Goal: Task Accomplishment & Management: Complete application form

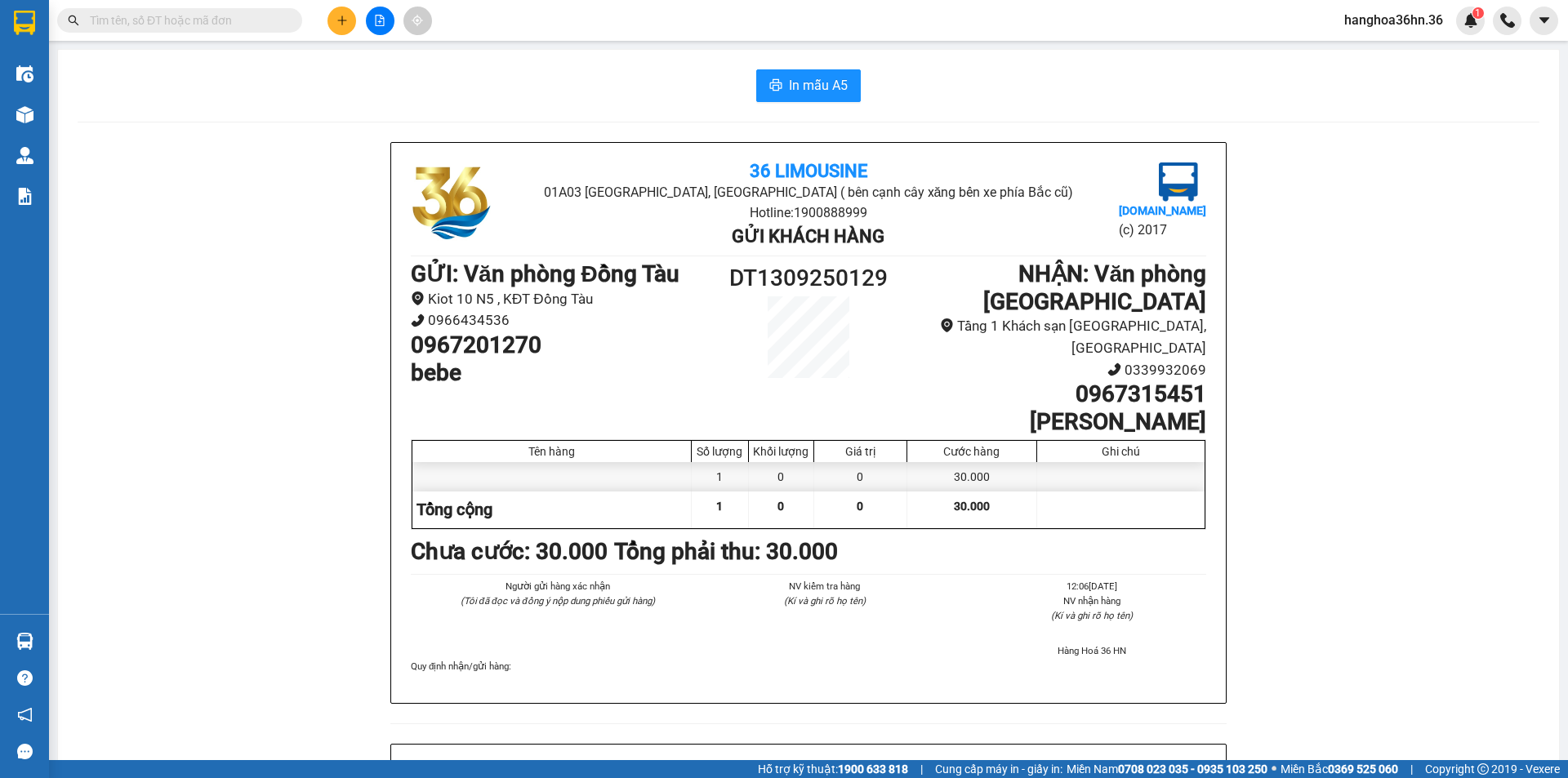
click at [343, 25] on icon "plus" at bounding box center [342, 20] width 11 height 11
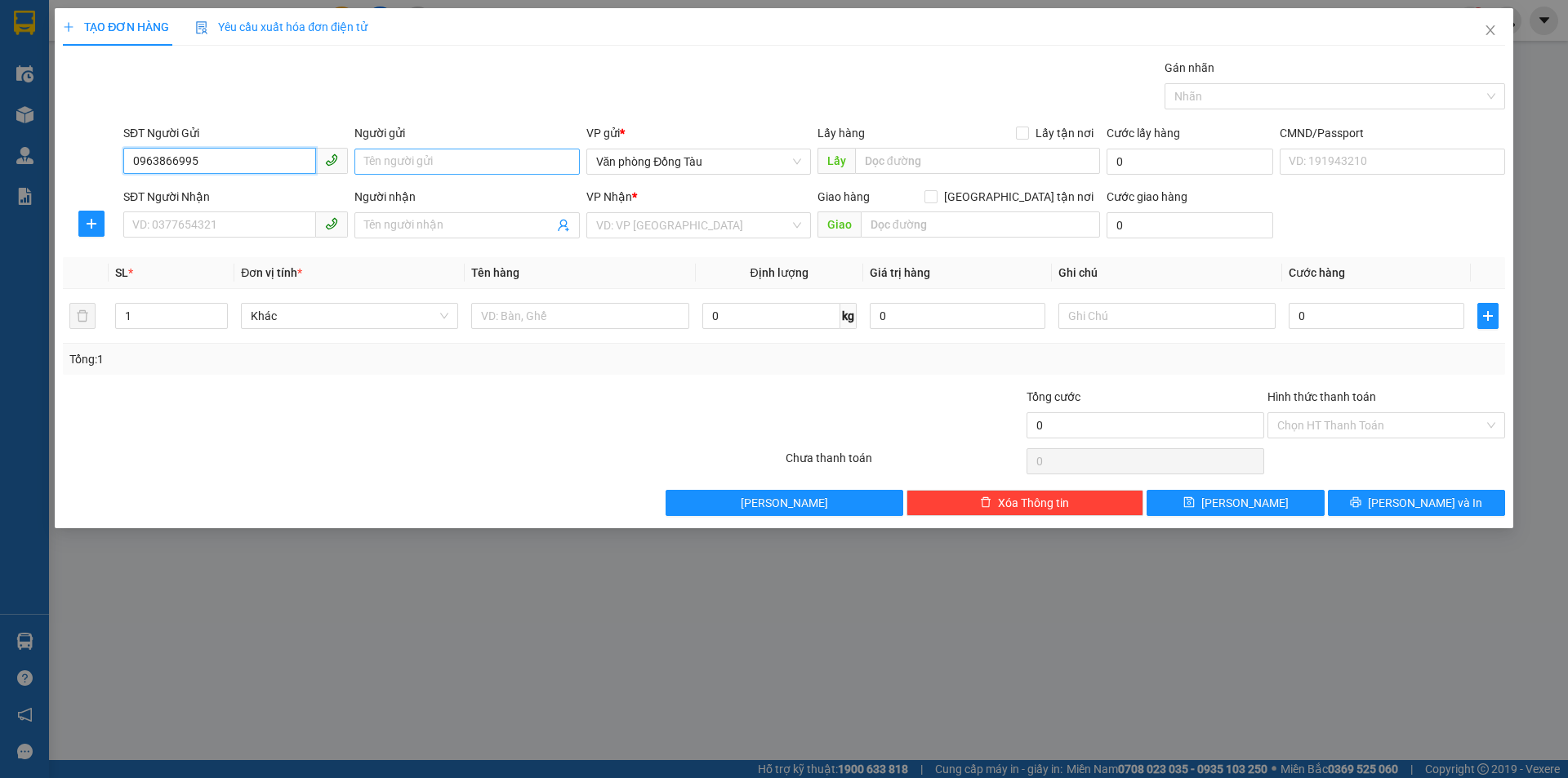
type input "0963866995"
click at [453, 160] on input "Người gửi" at bounding box center [466, 161] width 224 height 26
click at [229, 223] on input "SĐT Người Nhận" at bounding box center [219, 224] width 193 height 26
click at [489, 167] on input "Người gửi" at bounding box center [466, 161] width 224 height 26
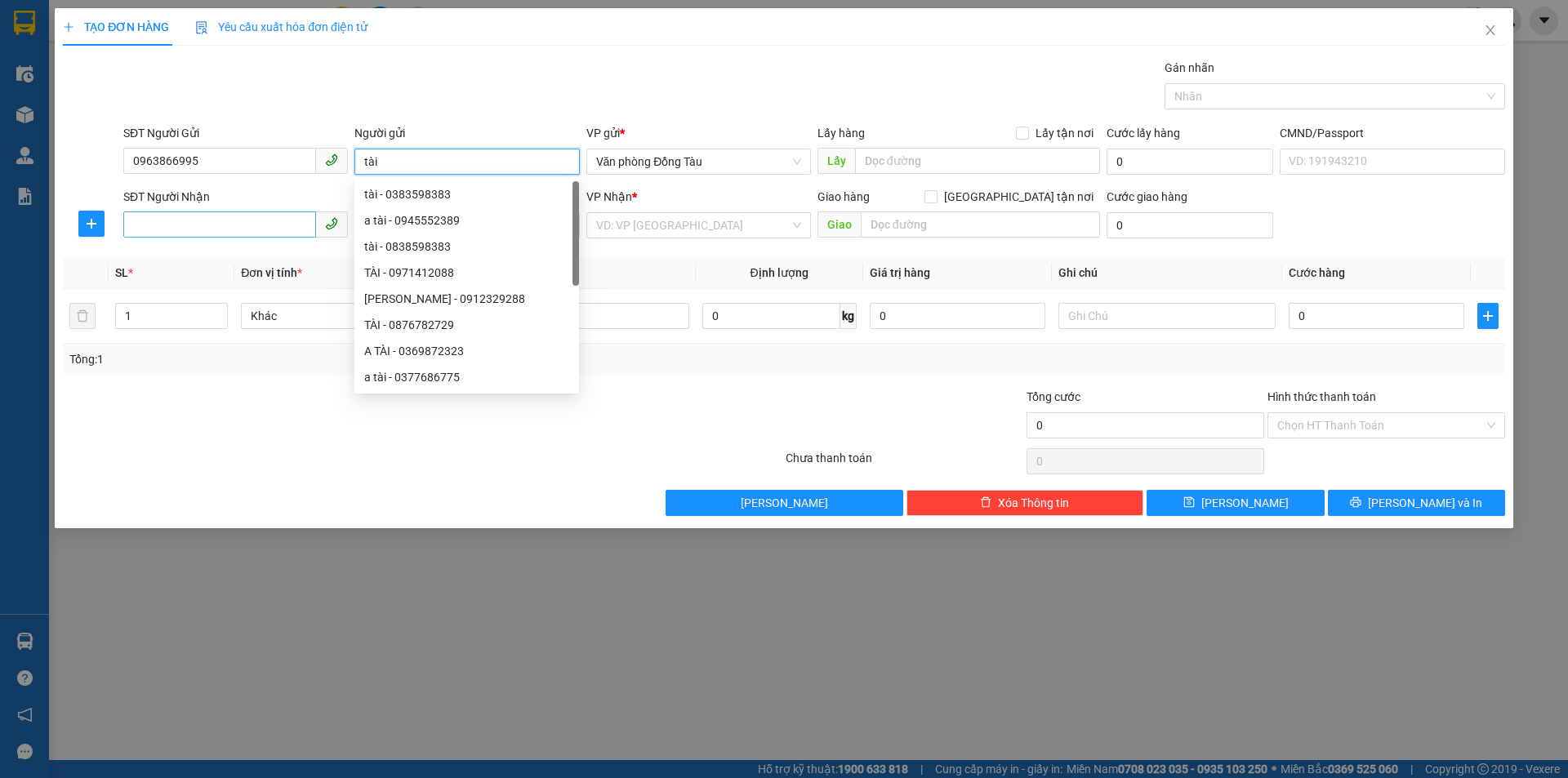
type input "tài"
click at [224, 218] on input "SĐT Người Nhận" at bounding box center [219, 224] width 193 height 26
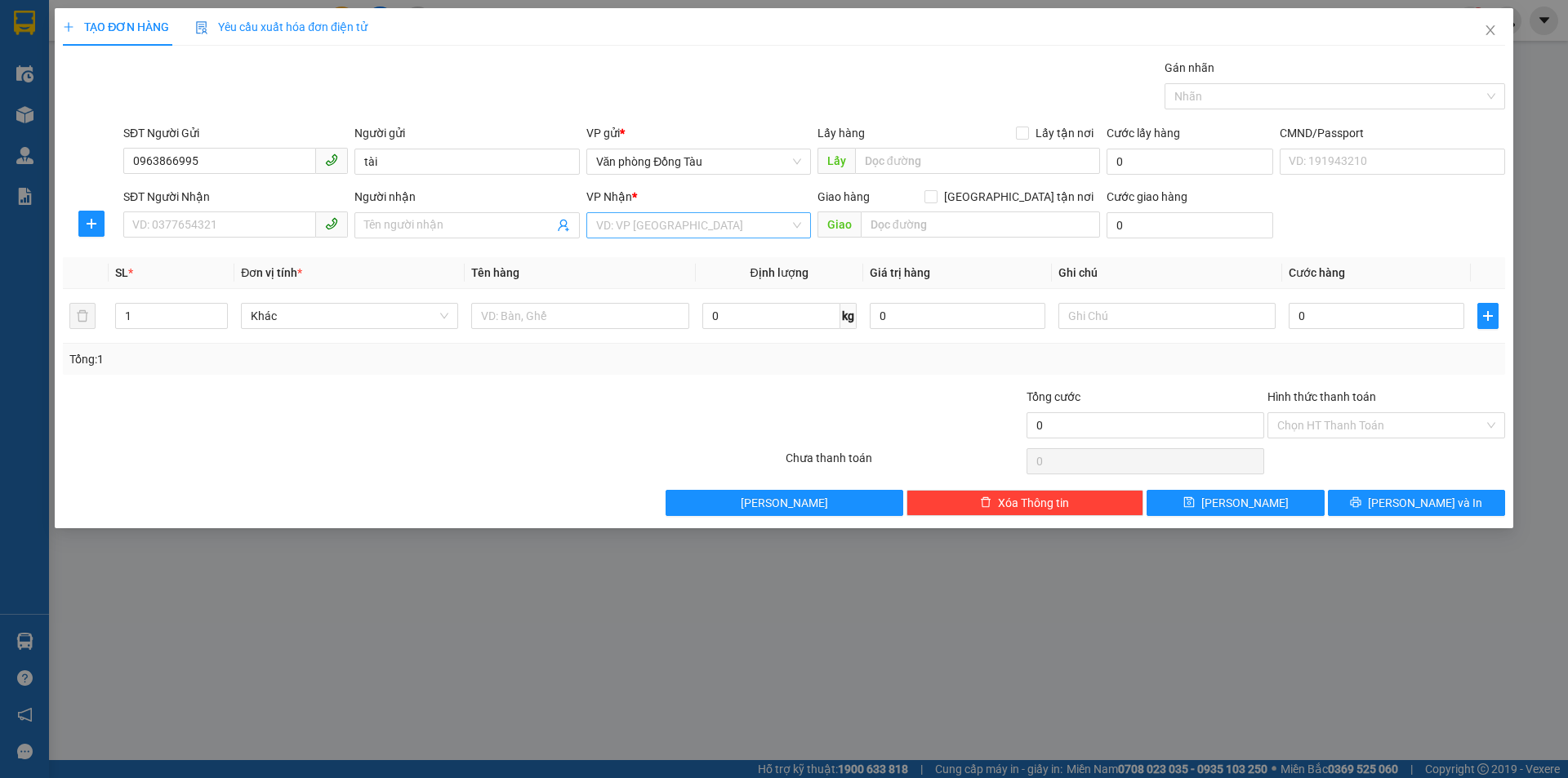
click at [638, 230] on input "search" at bounding box center [692, 225] width 194 height 25
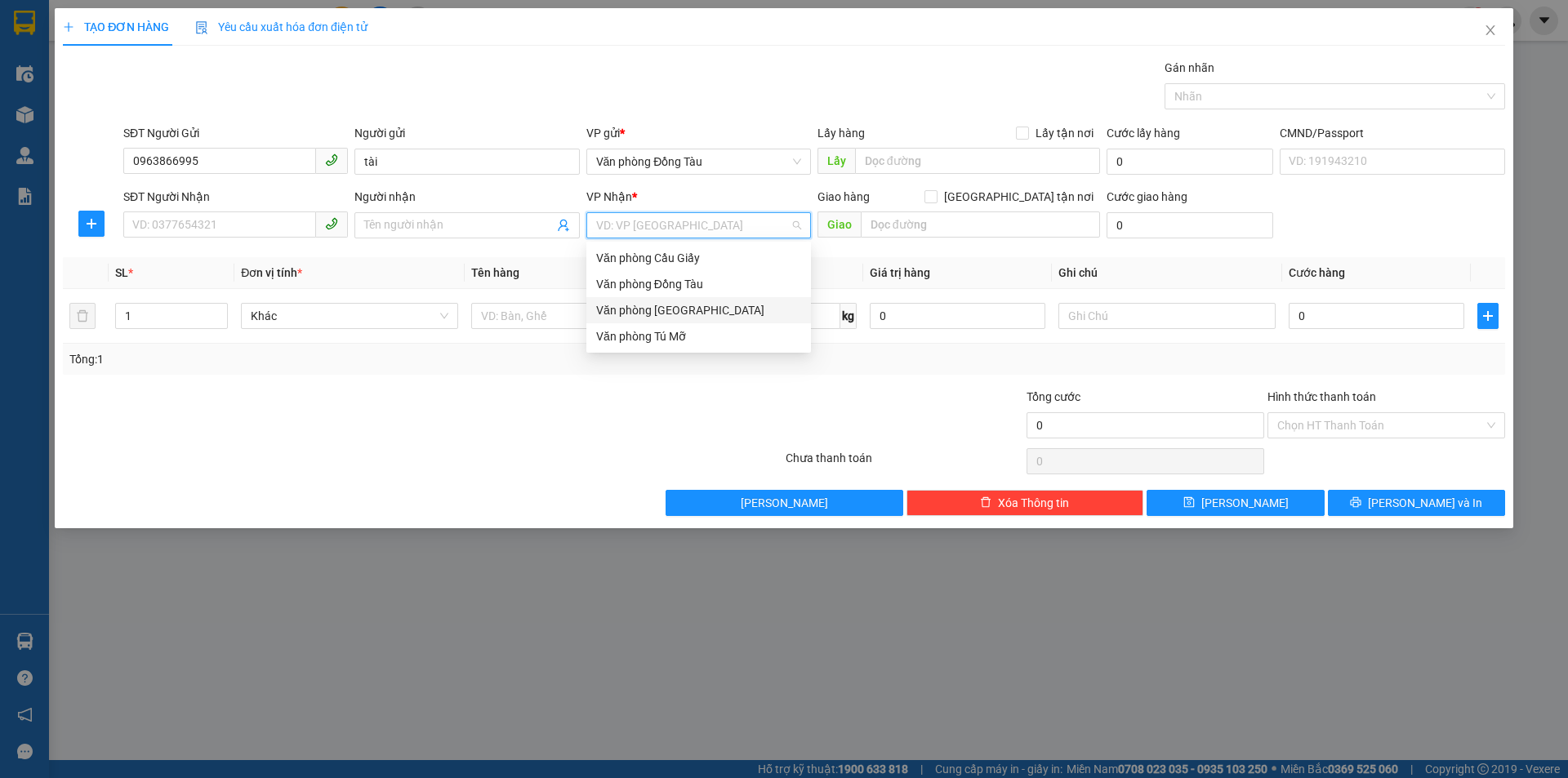
click at [660, 305] on div "Văn phòng [GEOGRAPHIC_DATA]" at bounding box center [698, 310] width 205 height 18
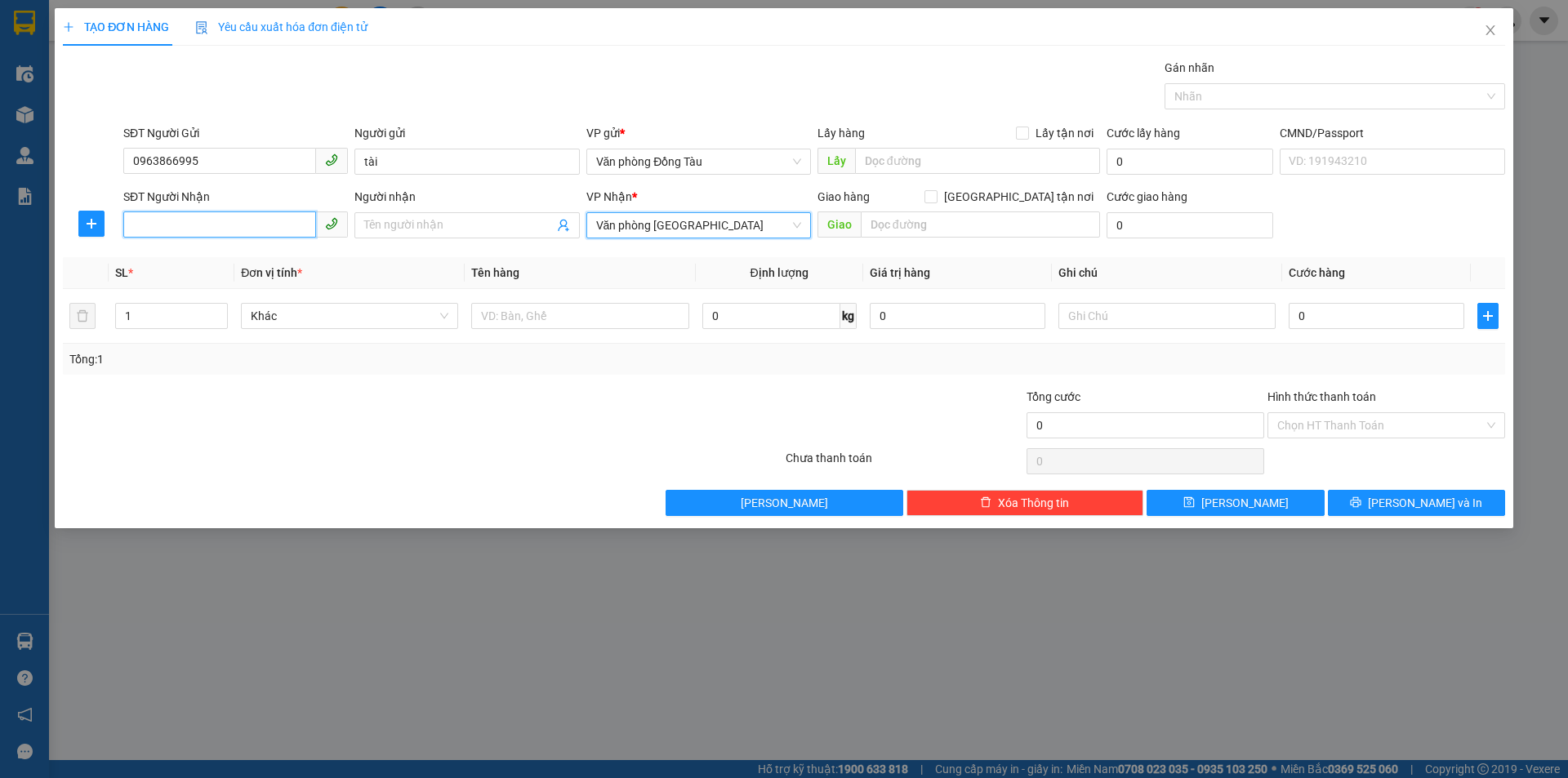
click at [154, 213] on input "SĐT Người Nhận" at bounding box center [219, 224] width 193 height 26
type input "0818088398"
click at [463, 229] on input "Người nhận" at bounding box center [459, 225] width 189 height 18
type input "leadinh star"
click at [949, 233] on input "text" at bounding box center [980, 224] width 239 height 26
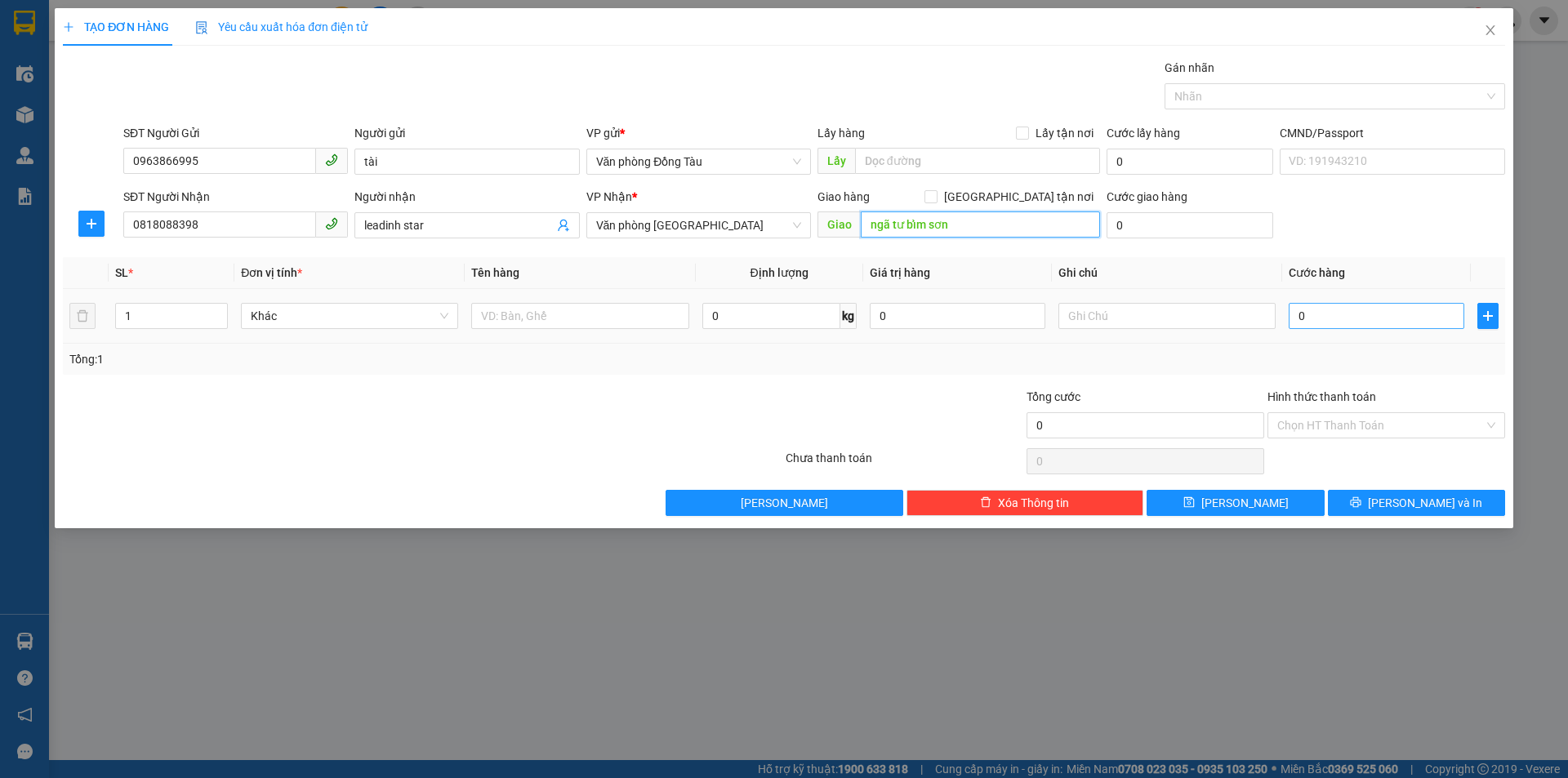
type input "ngã tư bỉm sơn"
click at [1368, 320] on input "0" at bounding box center [1376, 316] width 175 height 26
type input "3"
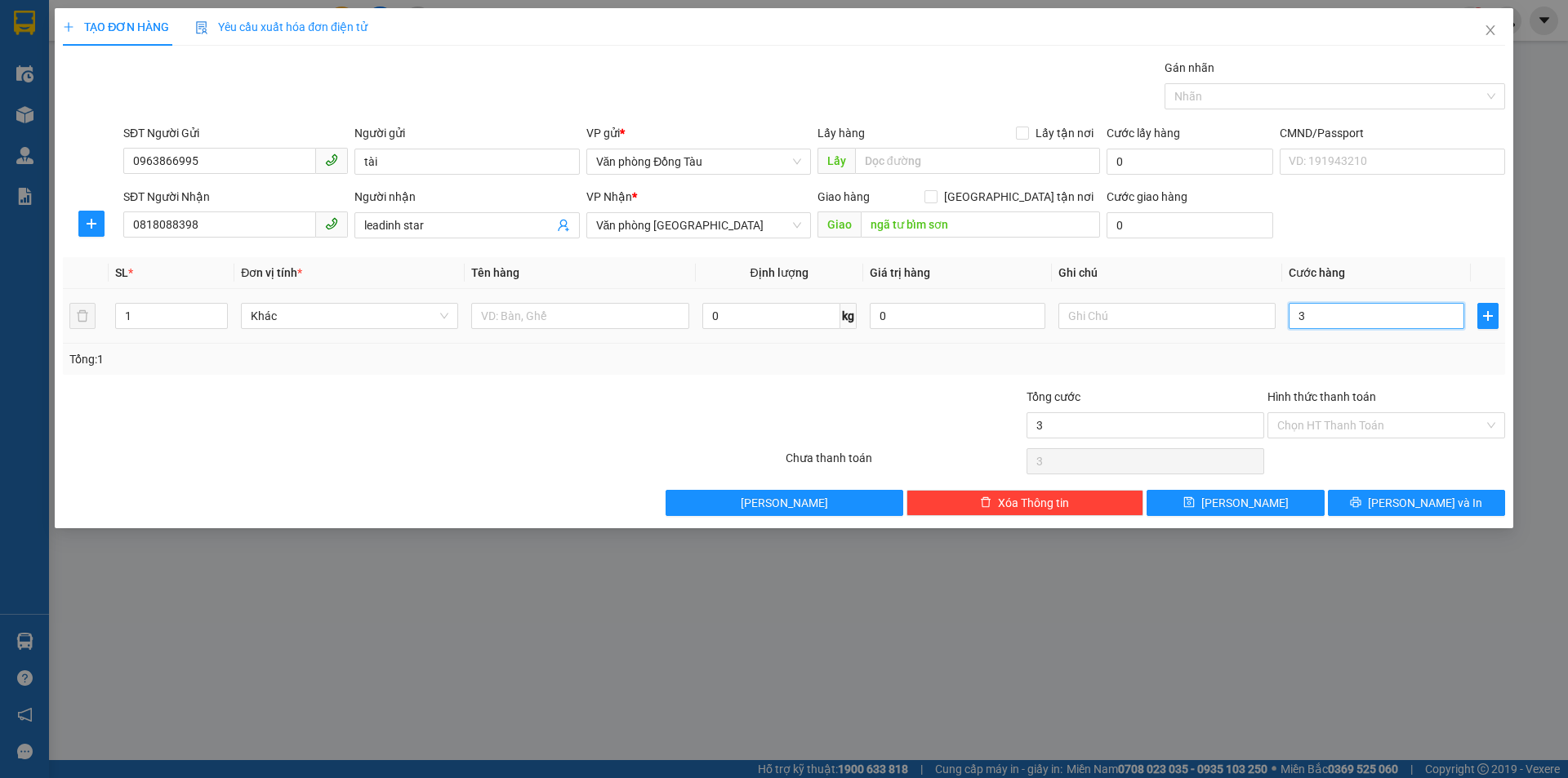
type input "30"
type input "300"
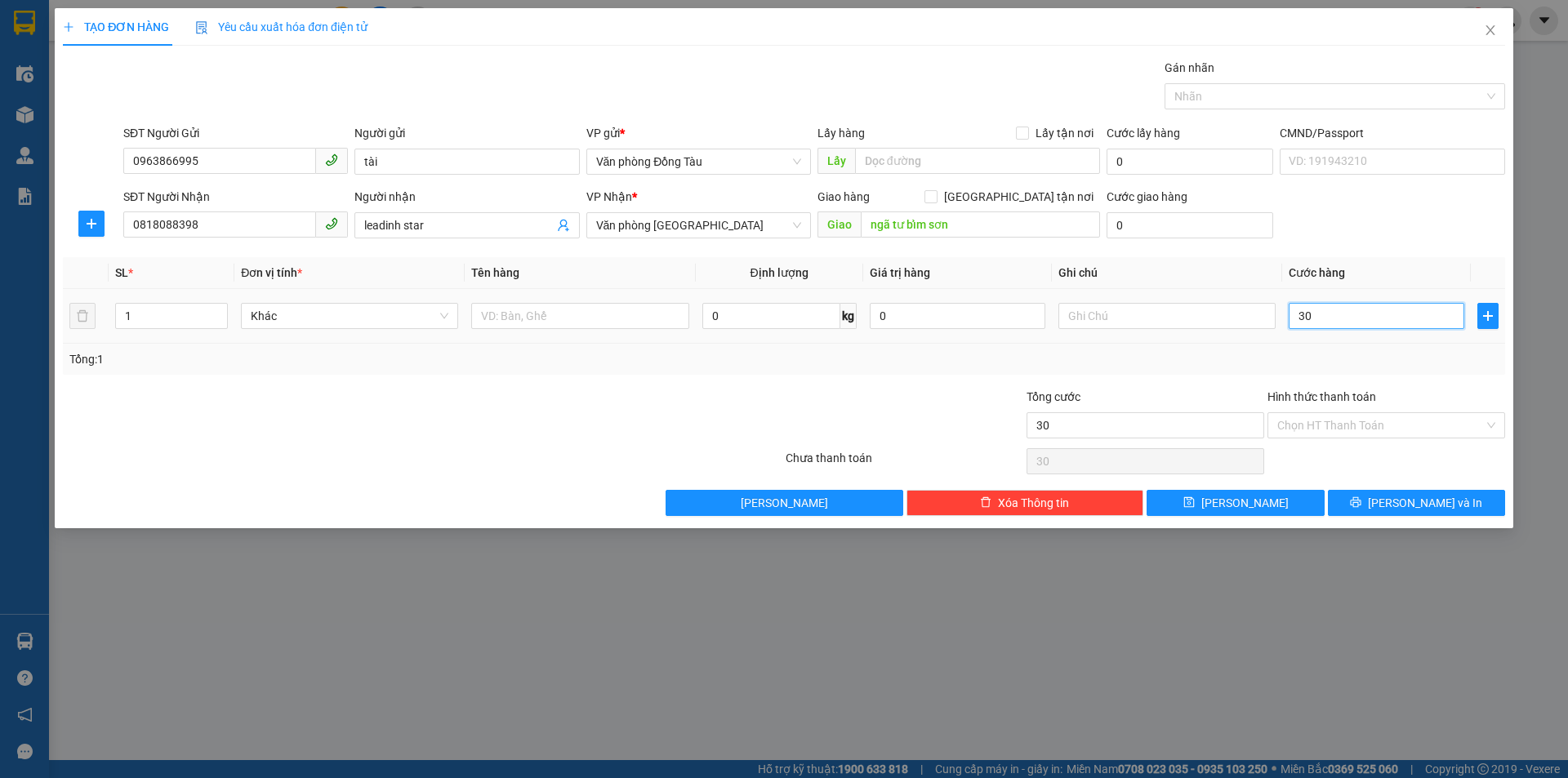
type input "300"
type input "3.000"
type input "30.000"
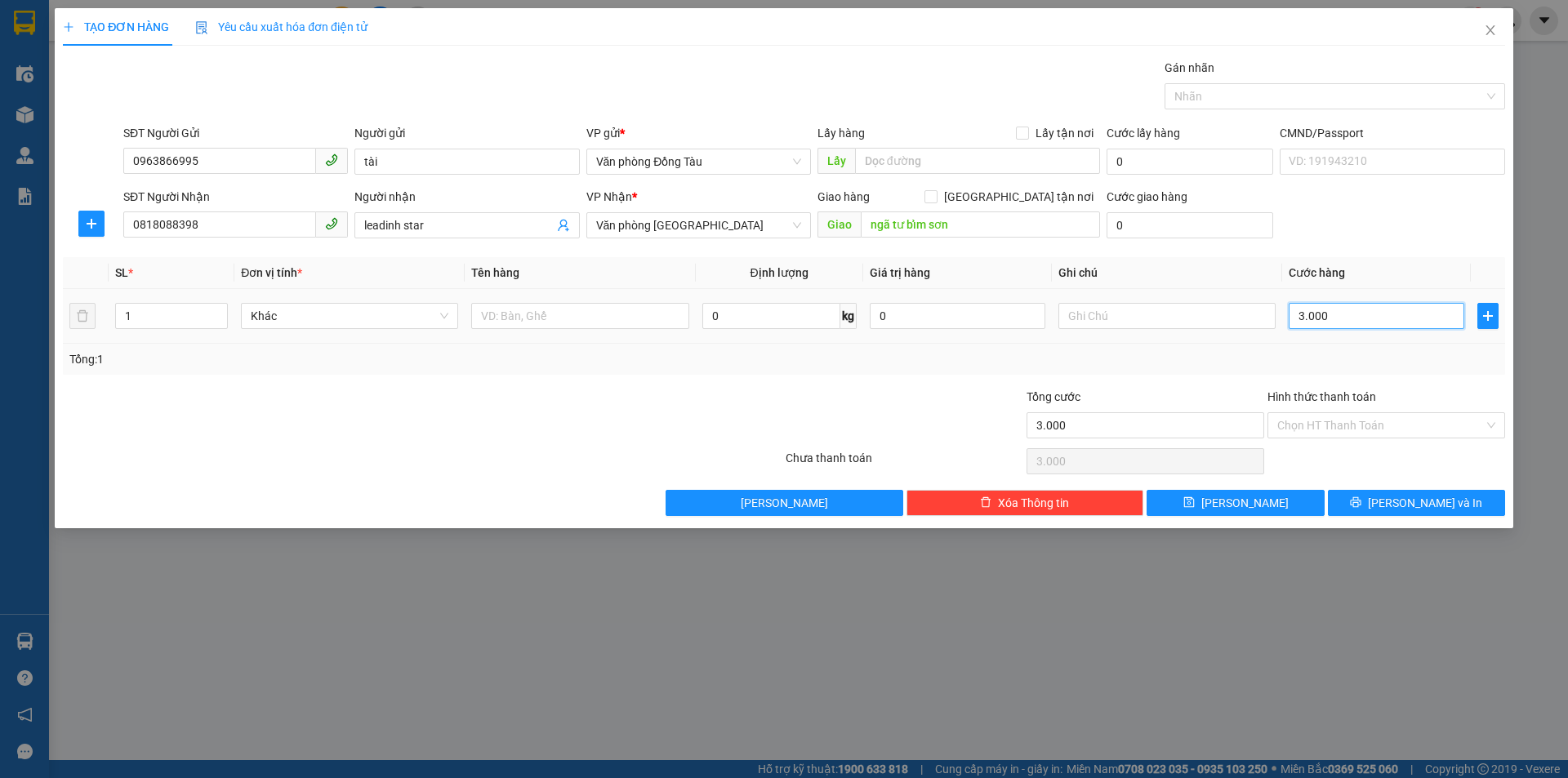
type input "30.000"
click at [1370, 491] on button "[PERSON_NAME] và In" at bounding box center [1416, 502] width 177 height 26
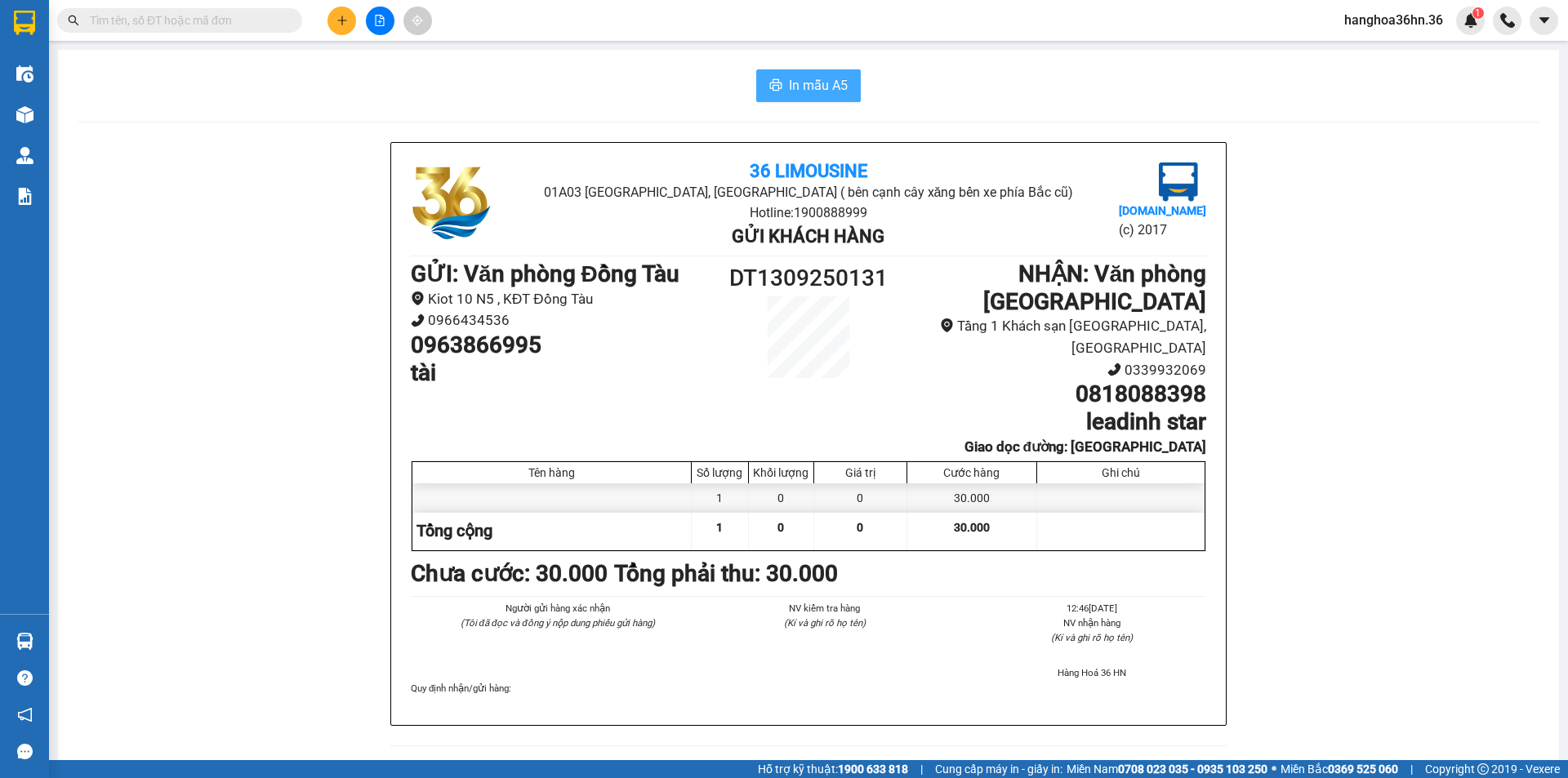
click at [774, 67] on div "In mẫu A5 36 Limousine 01A03 [GEOGRAPHIC_DATA], [GEOGRAPHIC_DATA] ( bên cạnh câ…" at bounding box center [809, 728] width 1501 height 1359
drag, startPoint x: 790, startPoint y: 82, endPoint x: 860, endPoint y: 210, distance: 145.9
click at [790, 82] on span "In mẫu A5" at bounding box center [818, 85] width 59 height 20
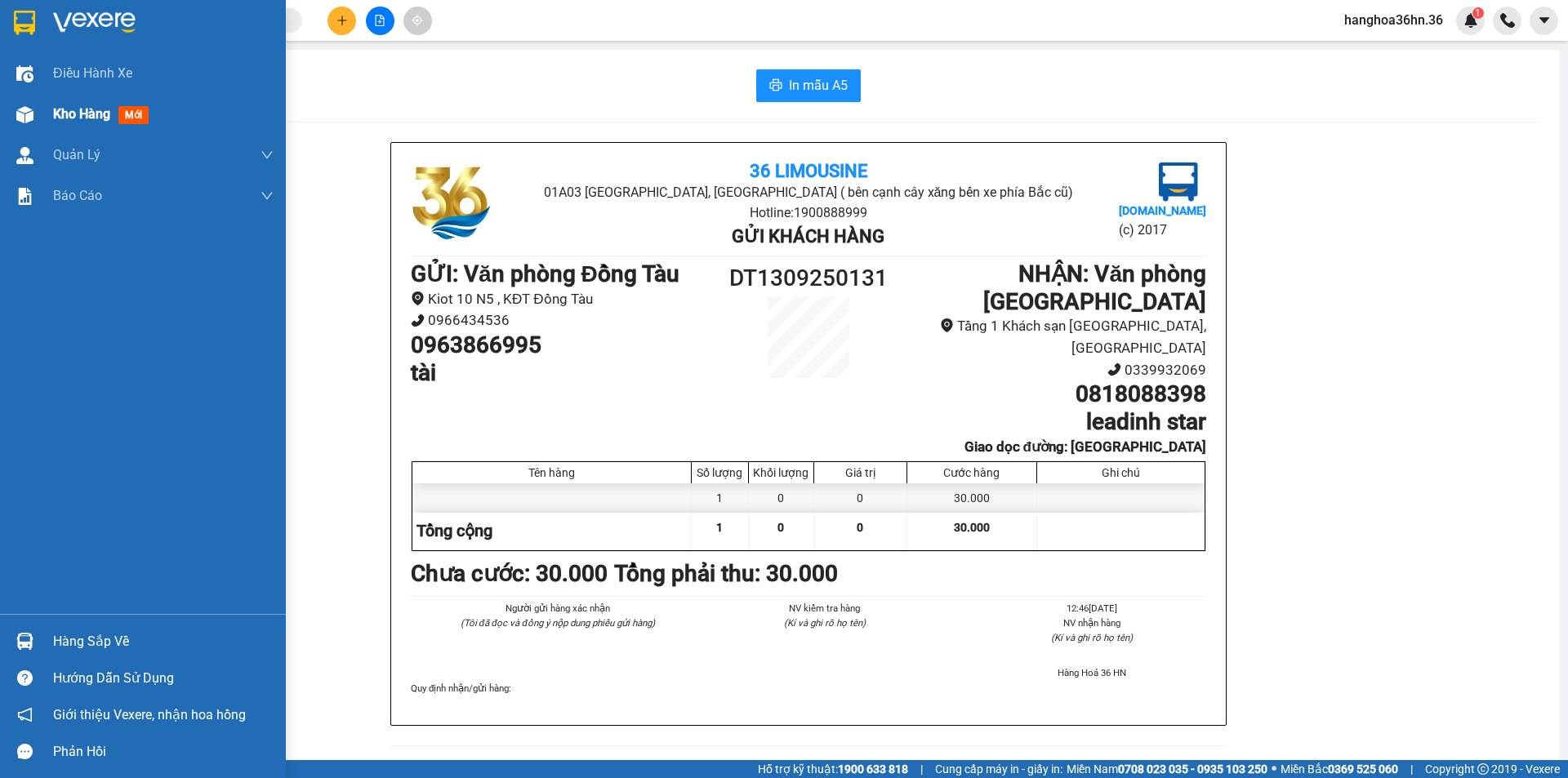
click at [93, 122] on span "Kho hàng" at bounding box center [82, 113] width 57 height 15
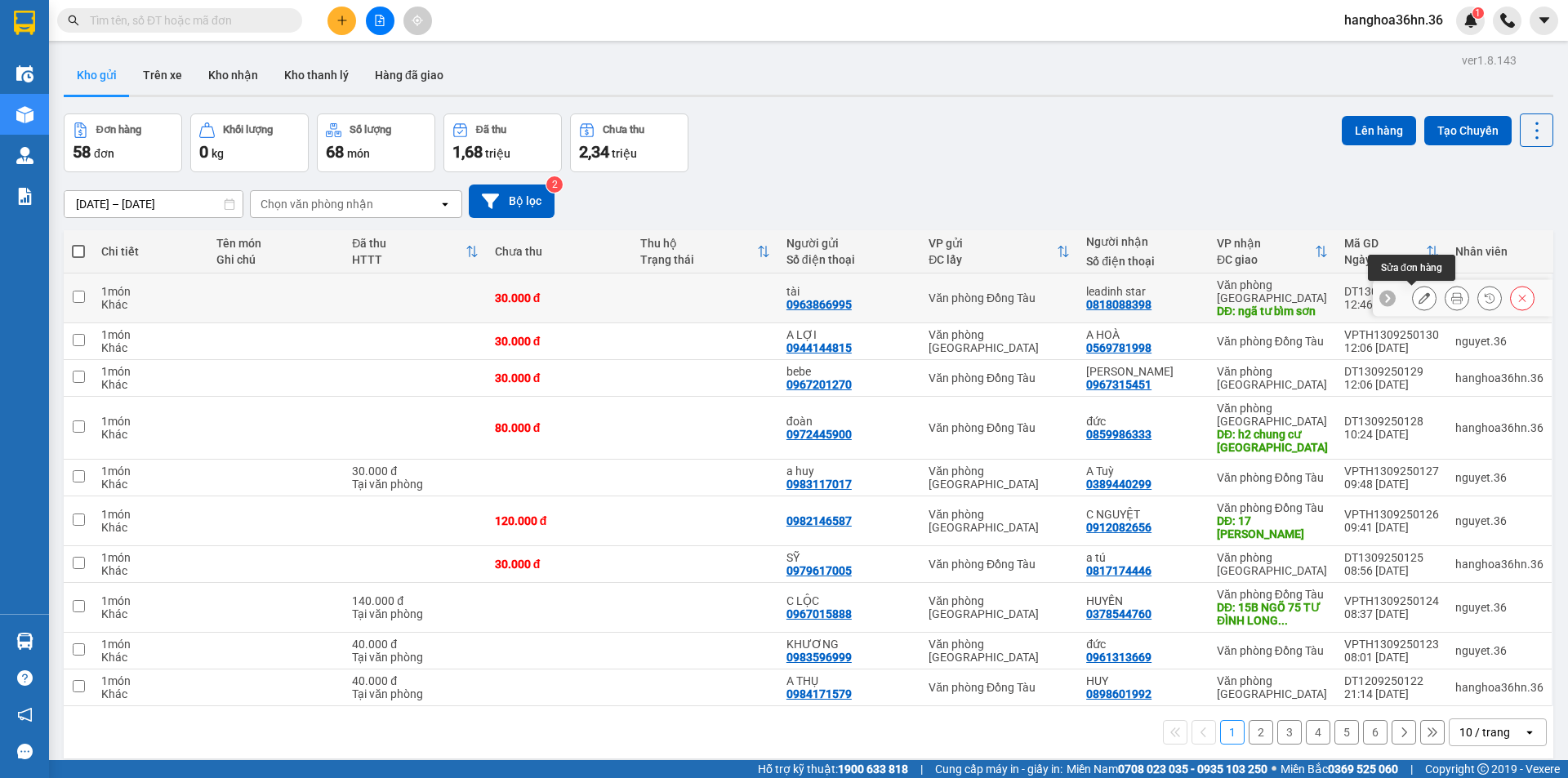
click at [1418, 298] on icon at bounding box center [1424, 298] width 11 height 11
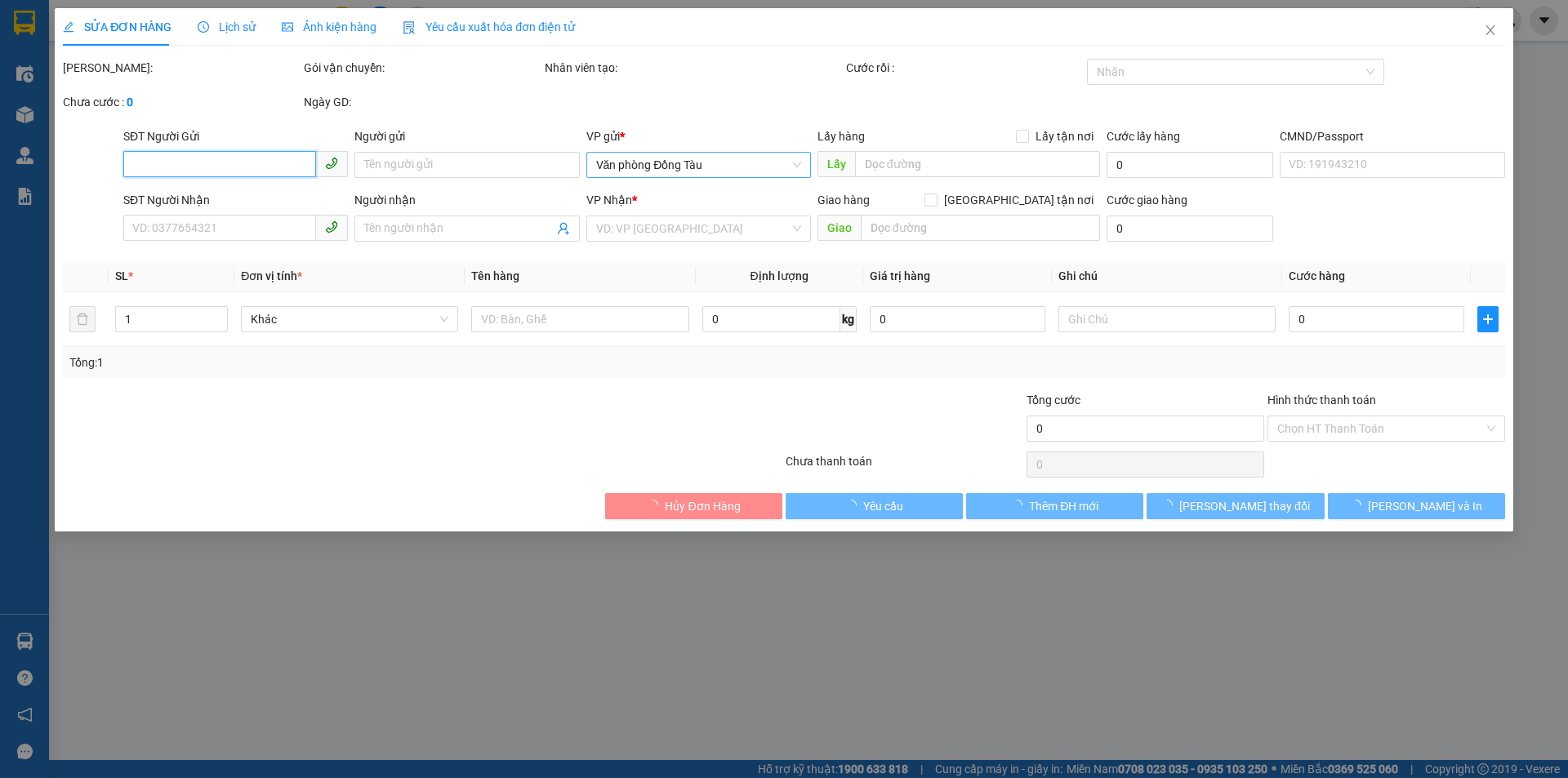
type input "0963866995"
type input "tài"
type input "0818088398"
type input "leadinh star"
type input "ngã tư bỉm sơn"
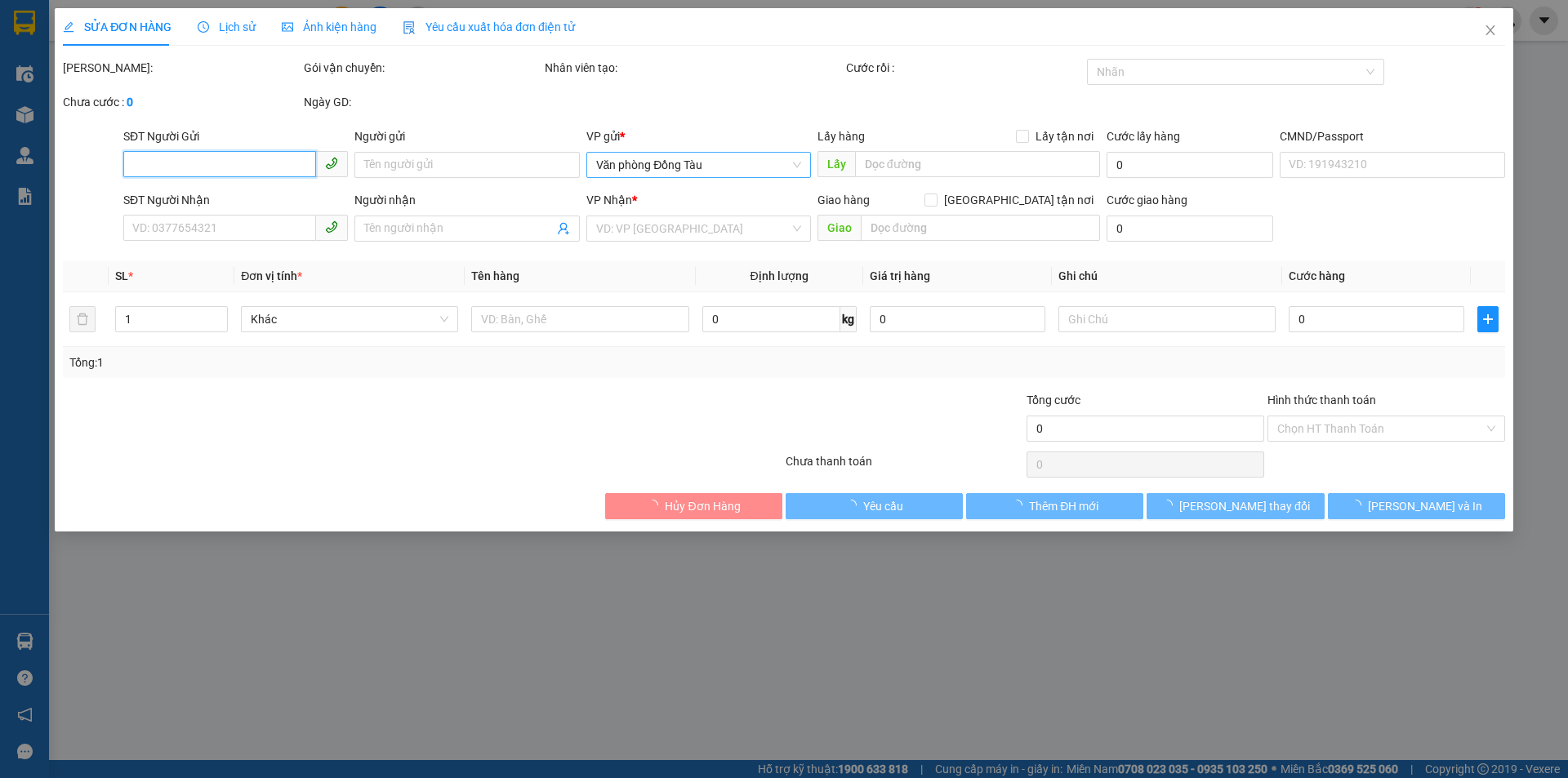
type input "30.000"
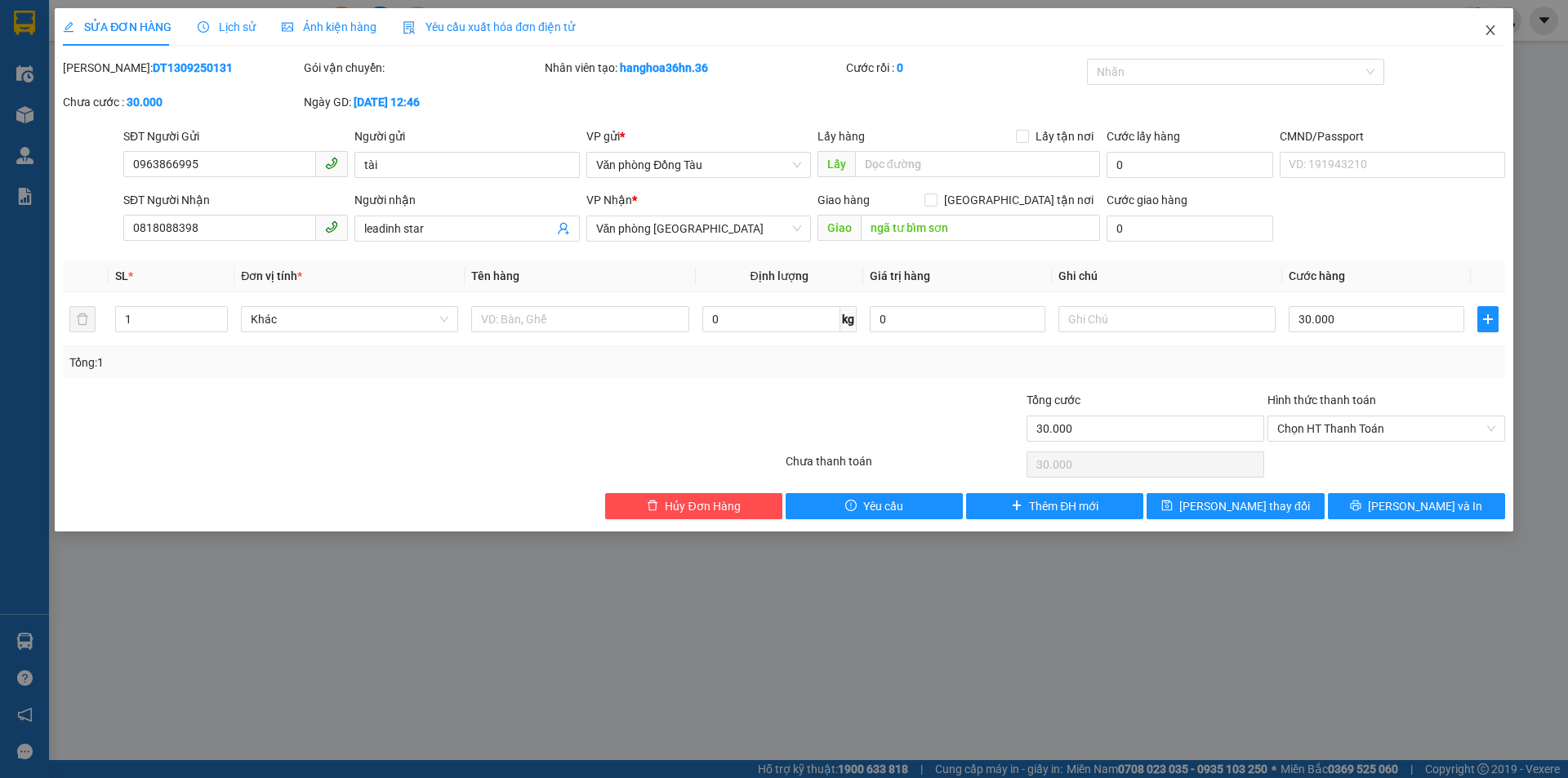
click at [1490, 30] on icon "close" at bounding box center [1489, 31] width 9 height 10
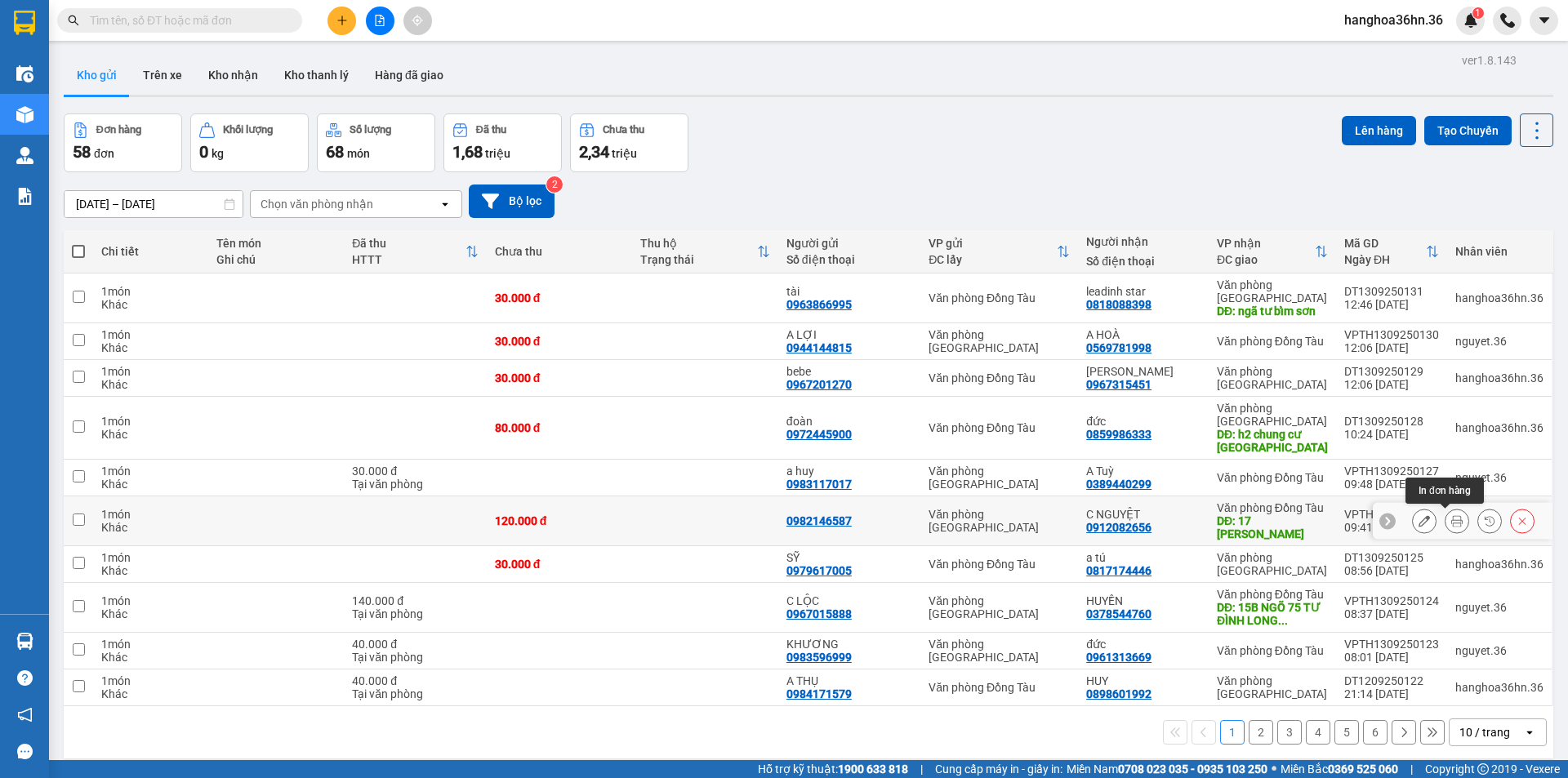
click at [1451, 520] on icon at bounding box center [1456, 521] width 11 height 11
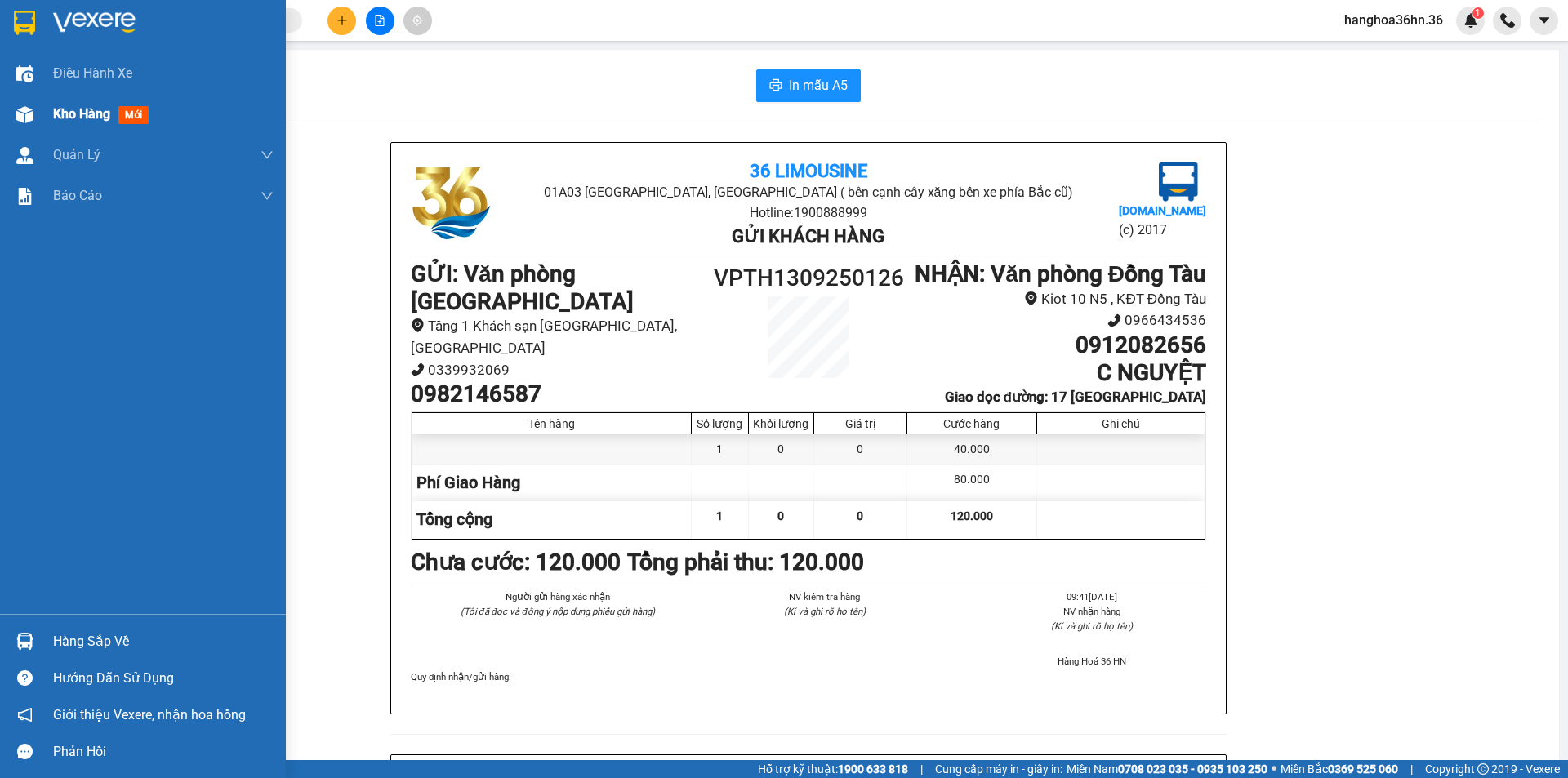
click at [94, 104] on div "Kho hàng mới" at bounding box center [104, 113] width 102 height 20
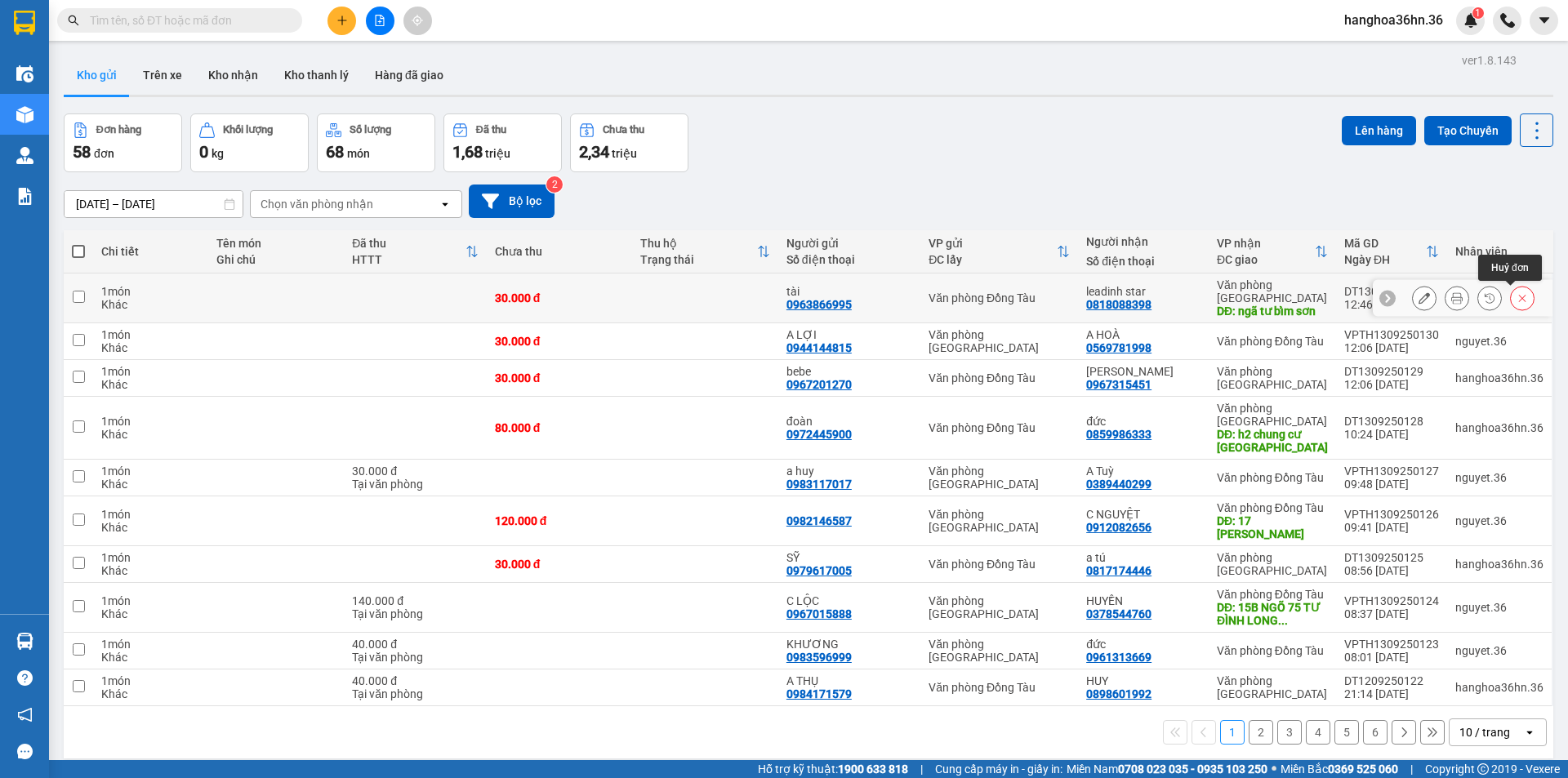
click at [1516, 293] on button at bounding box center [1522, 298] width 23 height 29
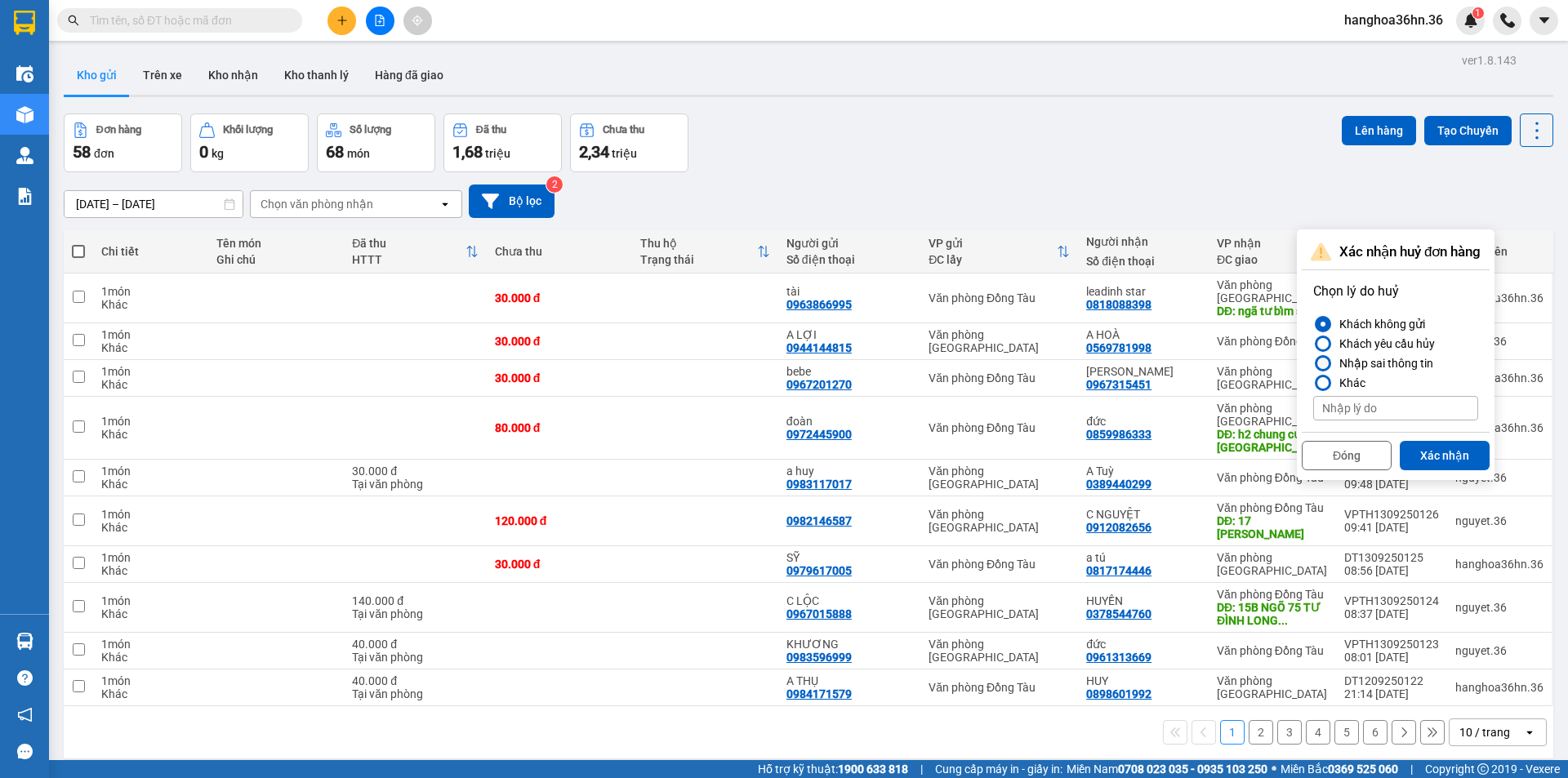
click at [1379, 360] on div "Nhập sai thông tin" at bounding box center [1382, 363] width 100 height 20
click at [1313, 363] on input "Nhập sai thông tin" at bounding box center [1313, 363] width 0 height 0
click at [1442, 450] on button "Xác nhận" at bounding box center [1445, 455] width 90 height 30
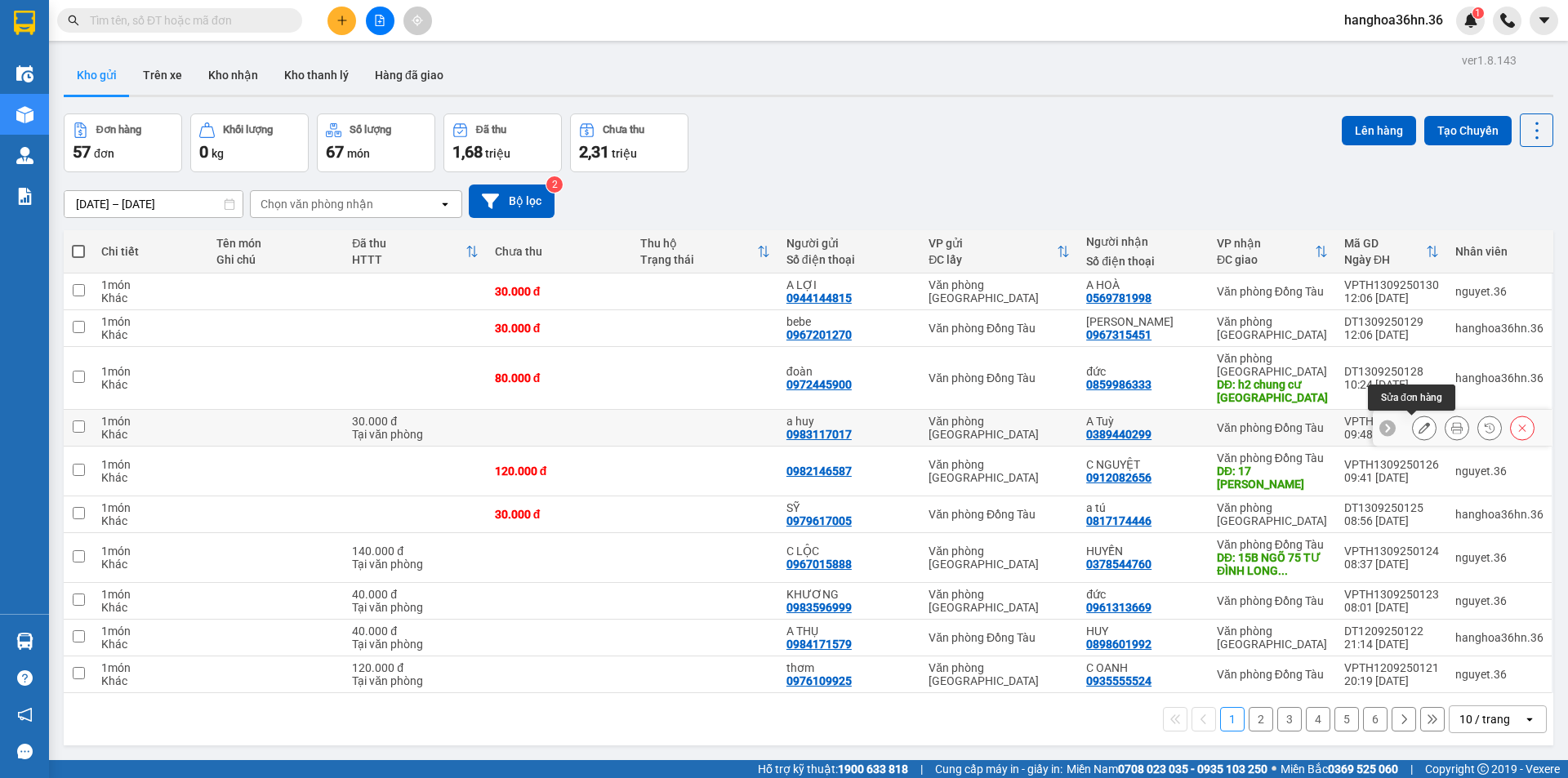
click at [1418, 433] on icon at bounding box center [1424, 428] width 11 height 11
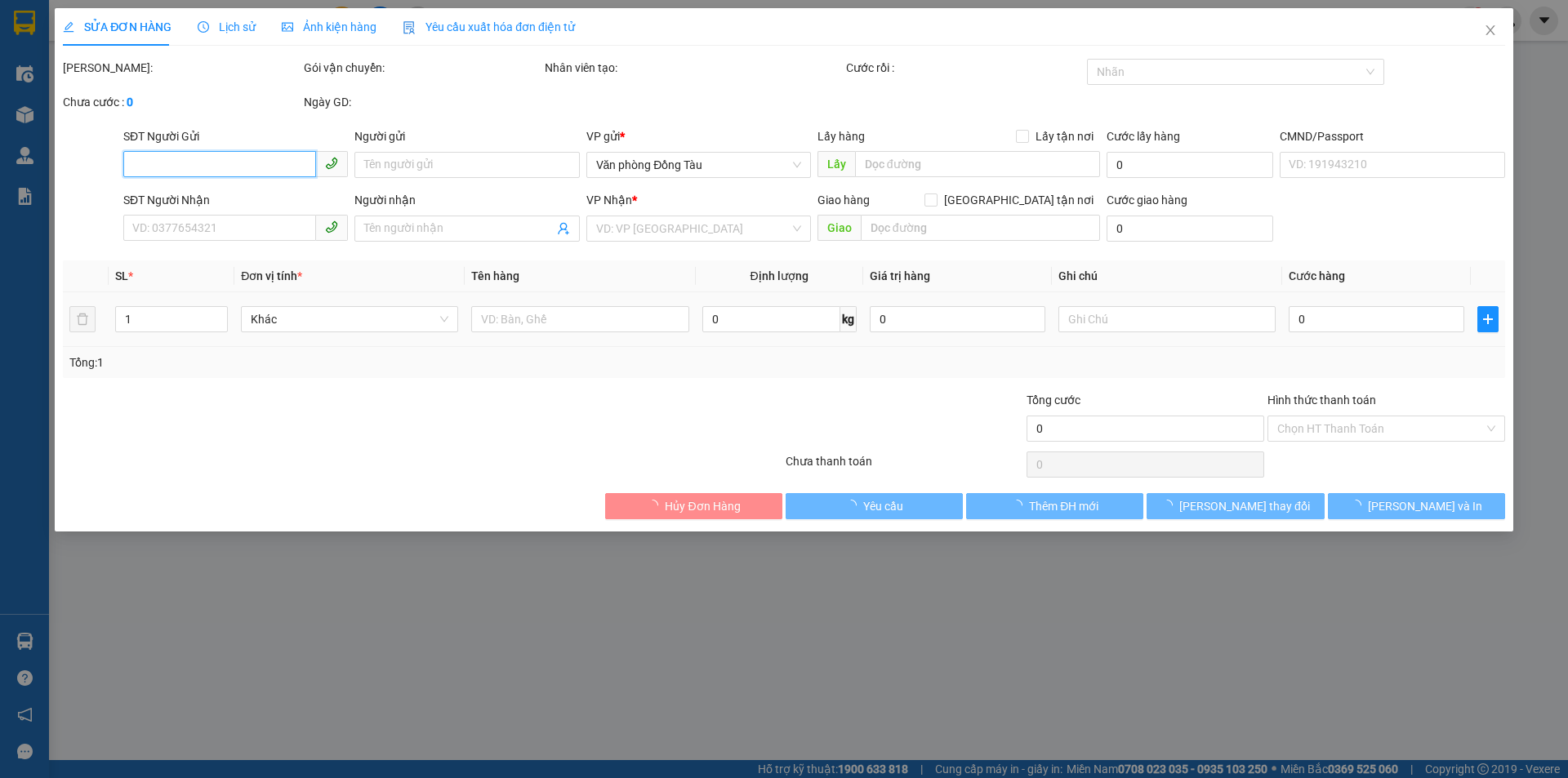
type input "0983117017"
type input "a huy"
type input "0389440299"
type input "A Tuỳ"
type input "30.000"
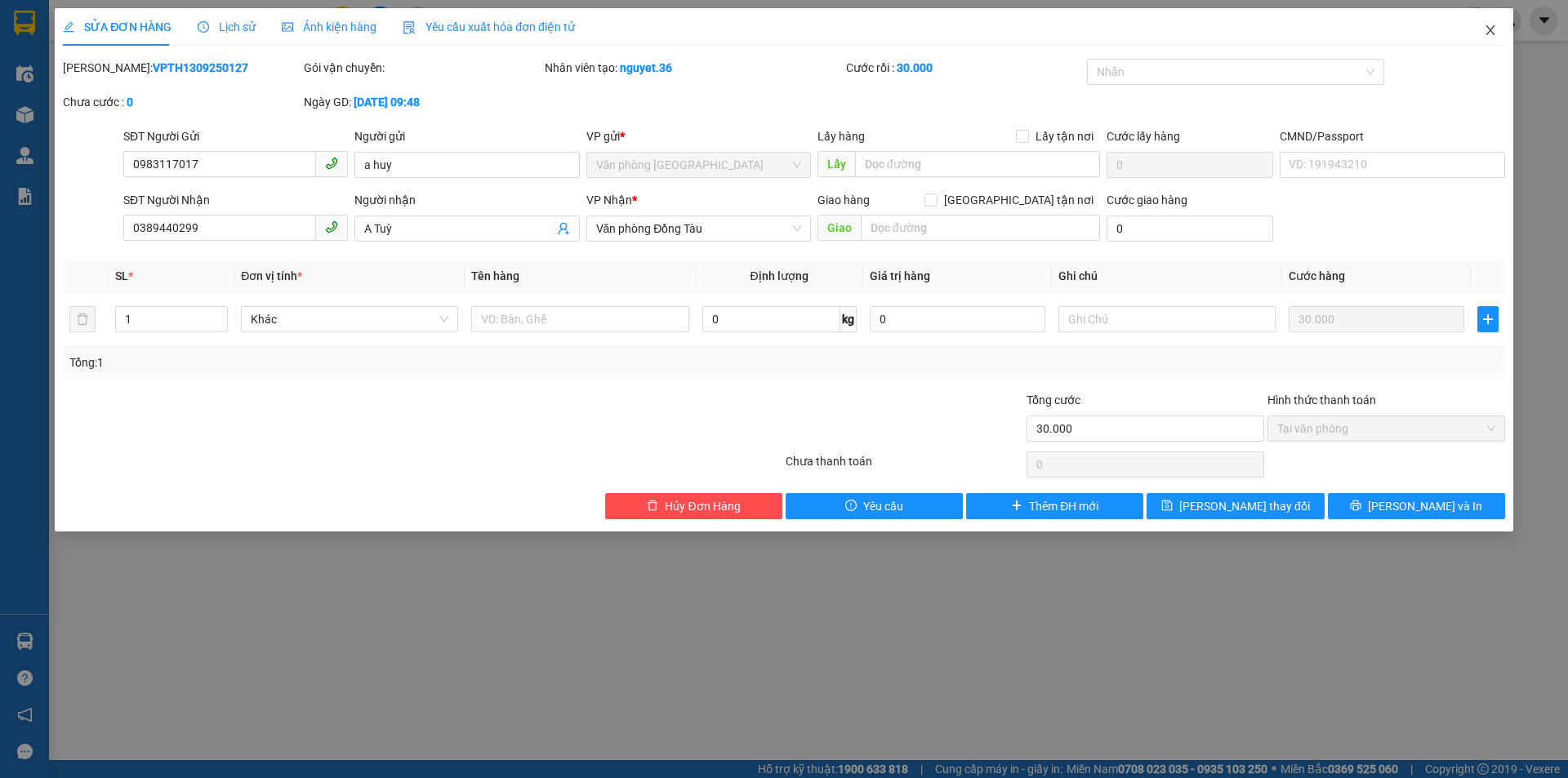
click at [1491, 29] on icon "close" at bounding box center [1491, 31] width 13 height 13
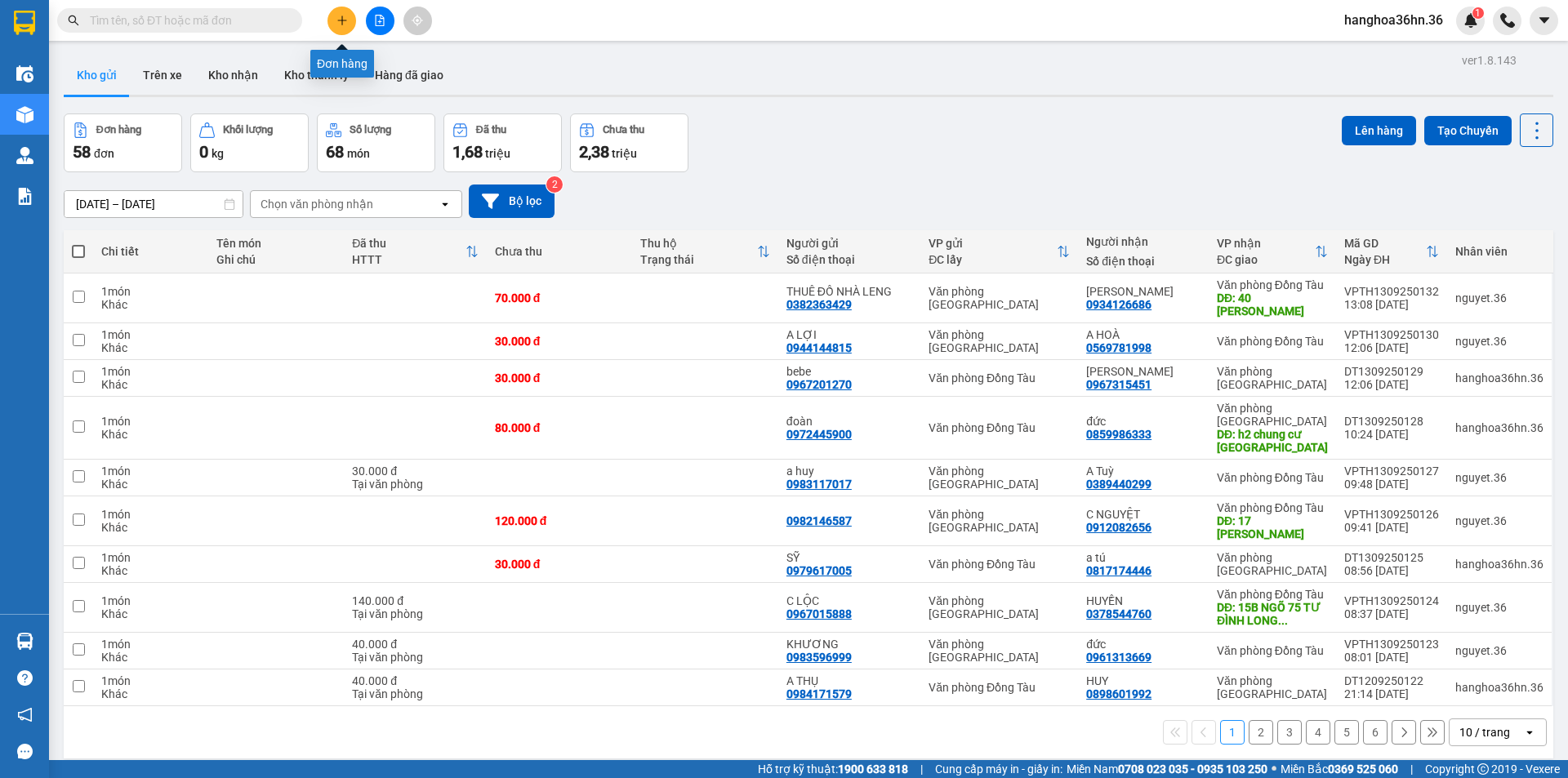
click at [329, 20] on button at bounding box center [341, 21] width 29 height 29
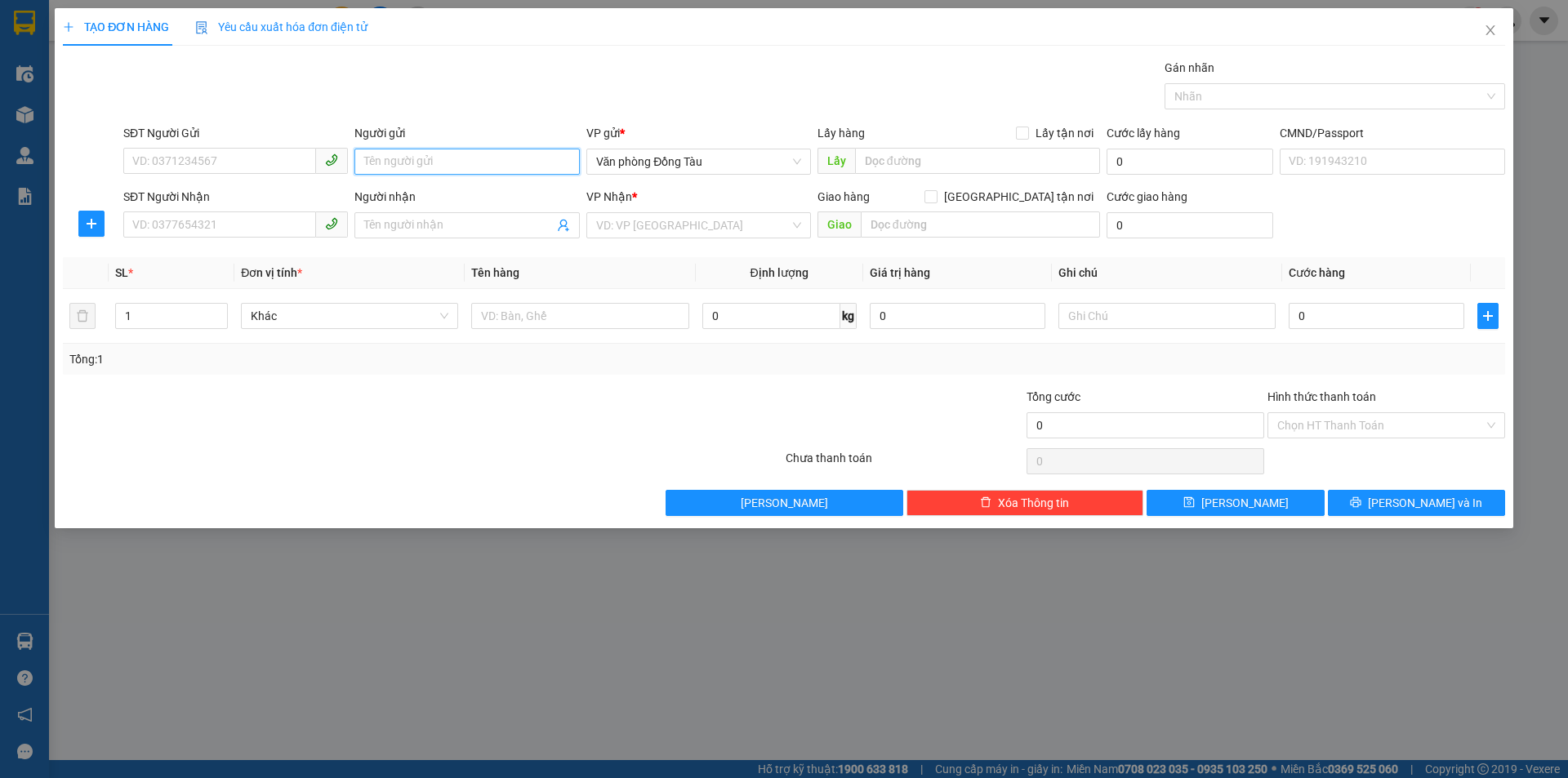
click at [395, 156] on input "Người gửi" at bounding box center [466, 161] width 224 height 26
type input "e thành"
click at [258, 156] on input "SĐT Người Gửi" at bounding box center [219, 160] width 193 height 26
type input "0982607608"
click at [247, 223] on input "SĐT Người Nhận" at bounding box center [219, 224] width 193 height 26
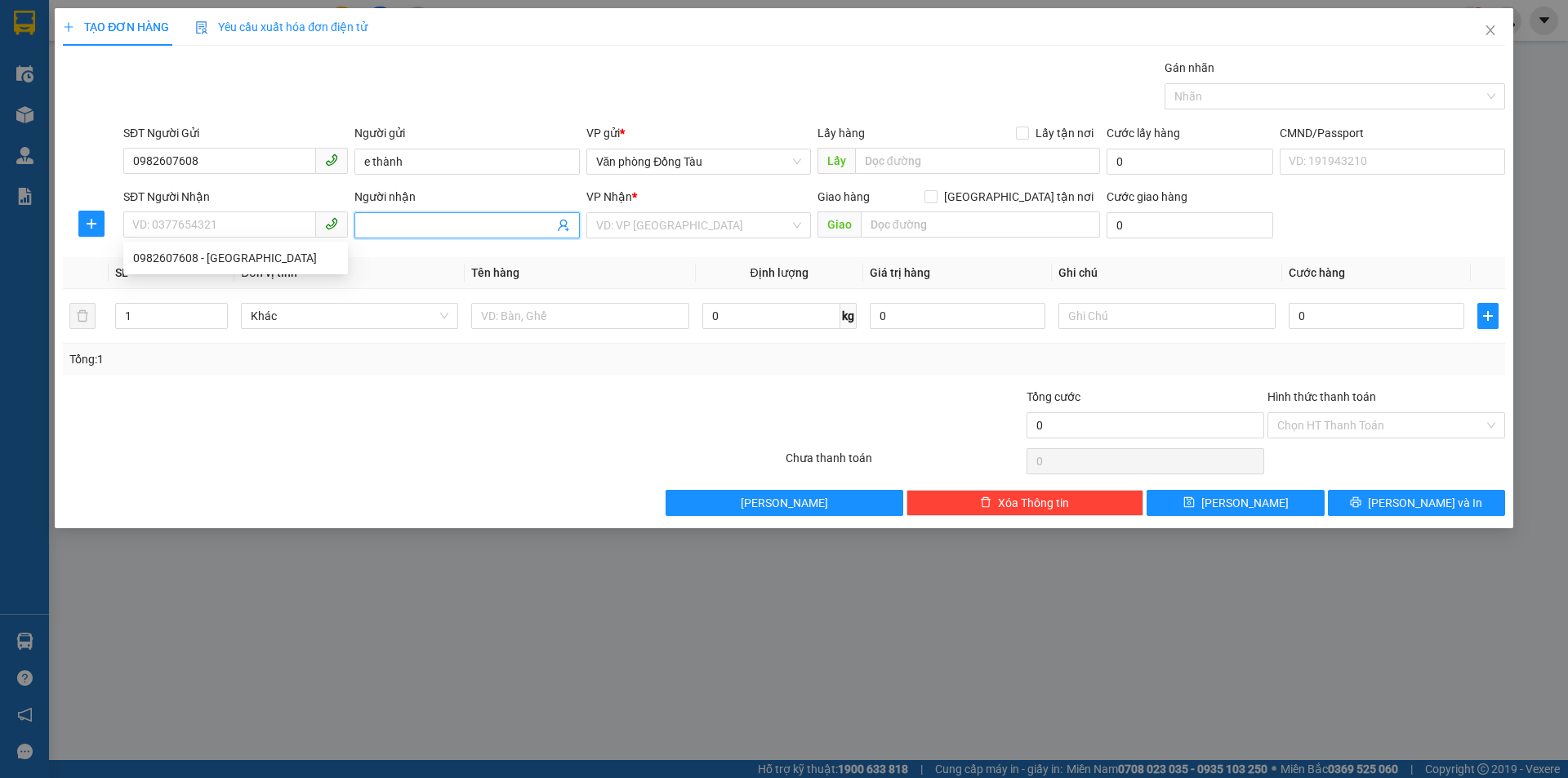
click at [396, 224] on input "Người nhận" at bounding box center [459, 225] width 189 height 18
type input "a tọc"
click at [260, 226] on input "SĐT Người Nhận" at bounding box center [219, 224] width 193 height 26
click at [159, 221] on input "09023217706" at bounding box center [219, 224] width 193 height 26
type input "0903217706"
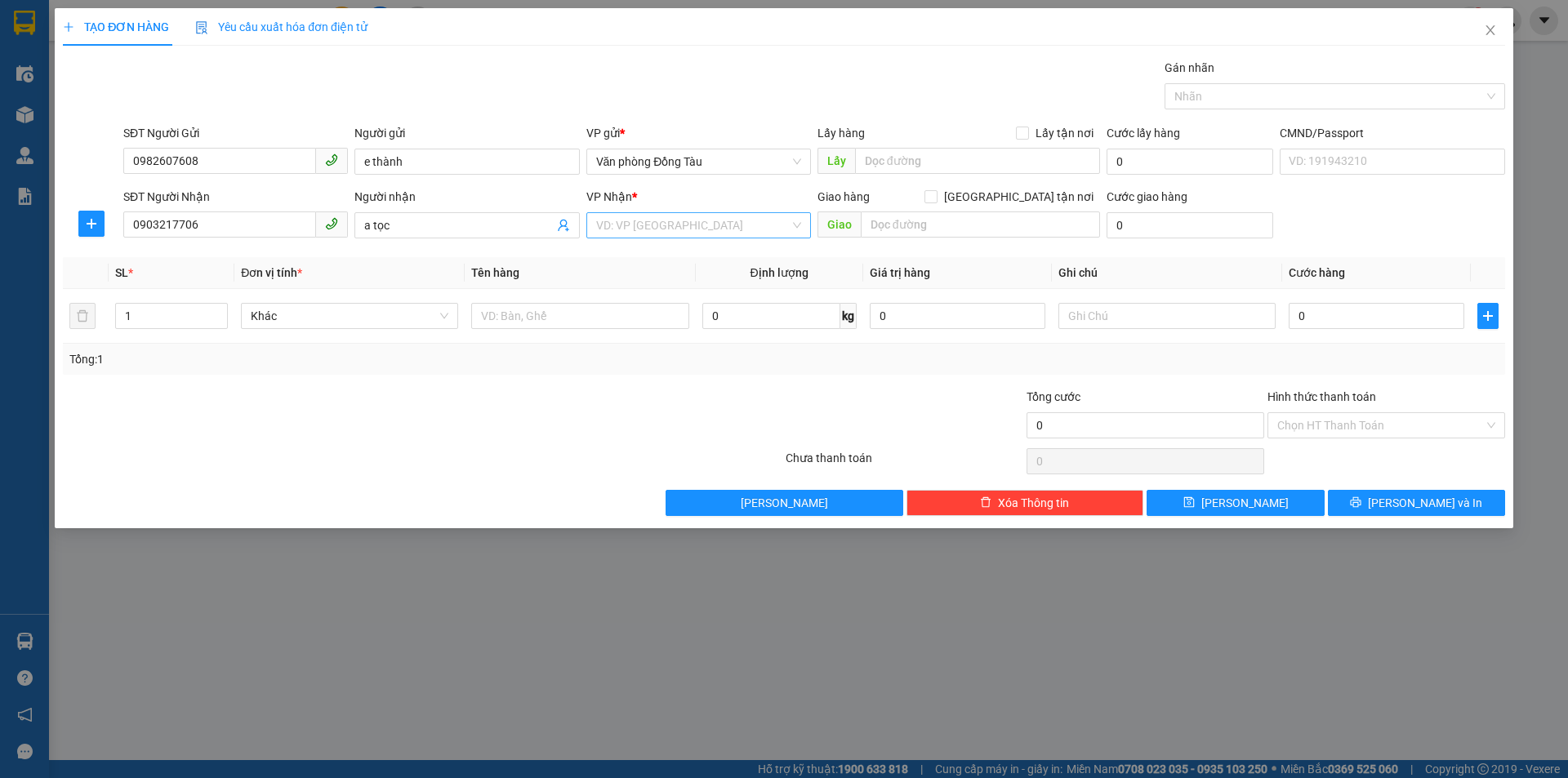
click at [735, 227] on input "search" at bounding box center [692, 225] width 194 height 25
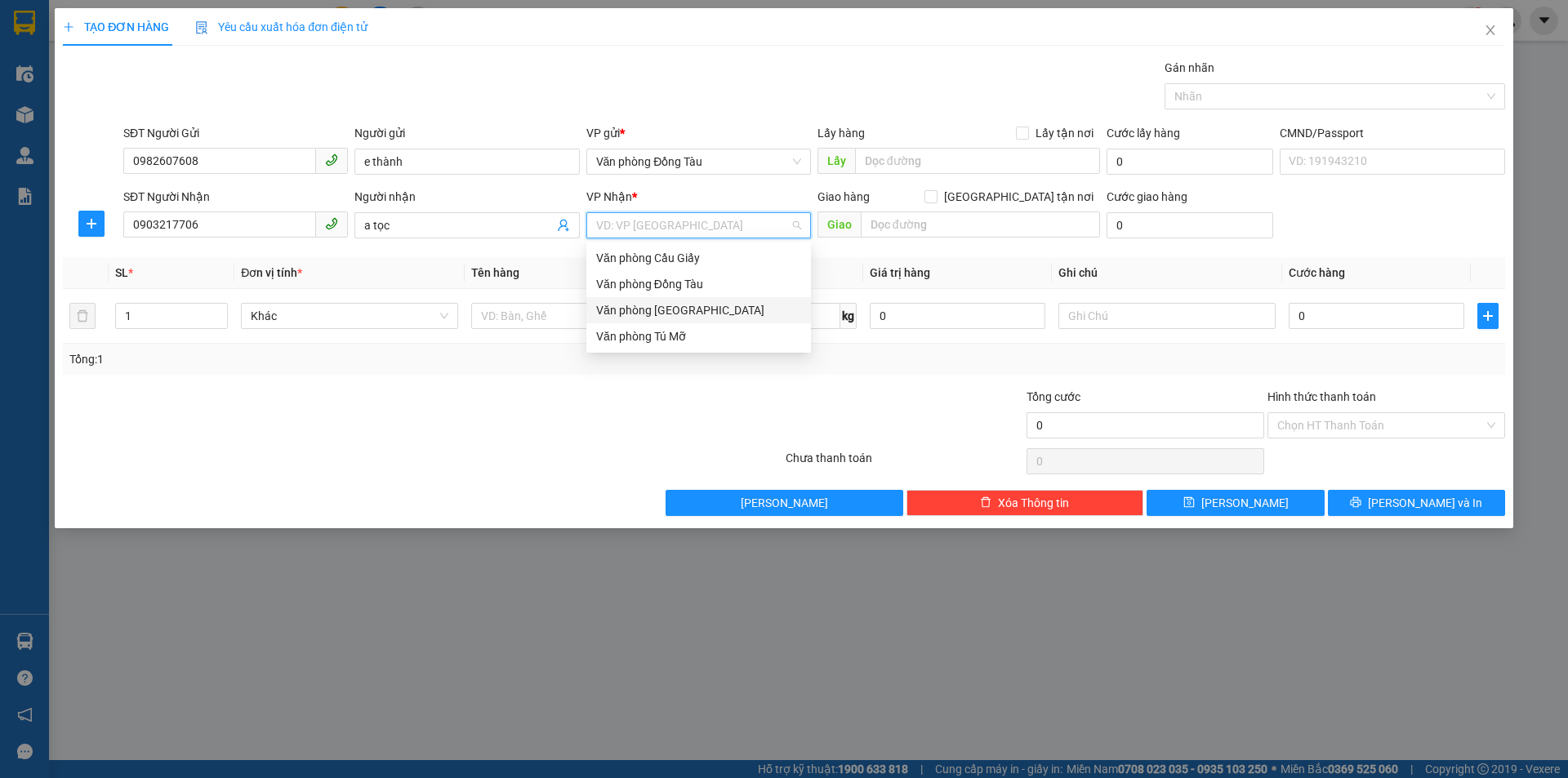
click at [724, 310] on div "Văn phòng [GEOGRAPHIC_DATA]" at bounding box center [698, 310] width 205 height 18
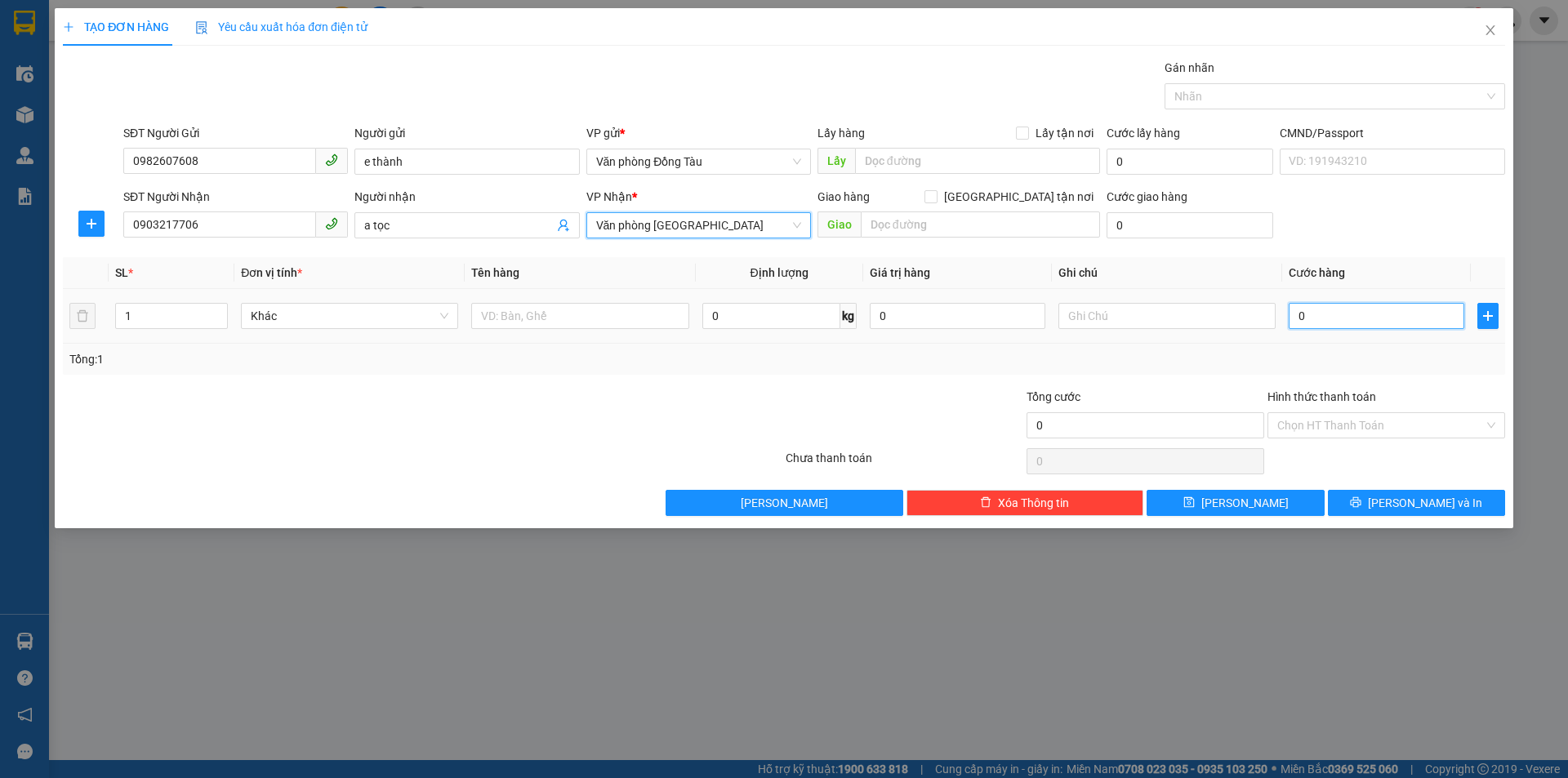
click at [1331, 317] on input "0" at bounding box center [1376, 316] width 175 height 26
type input "4"
type input "40"
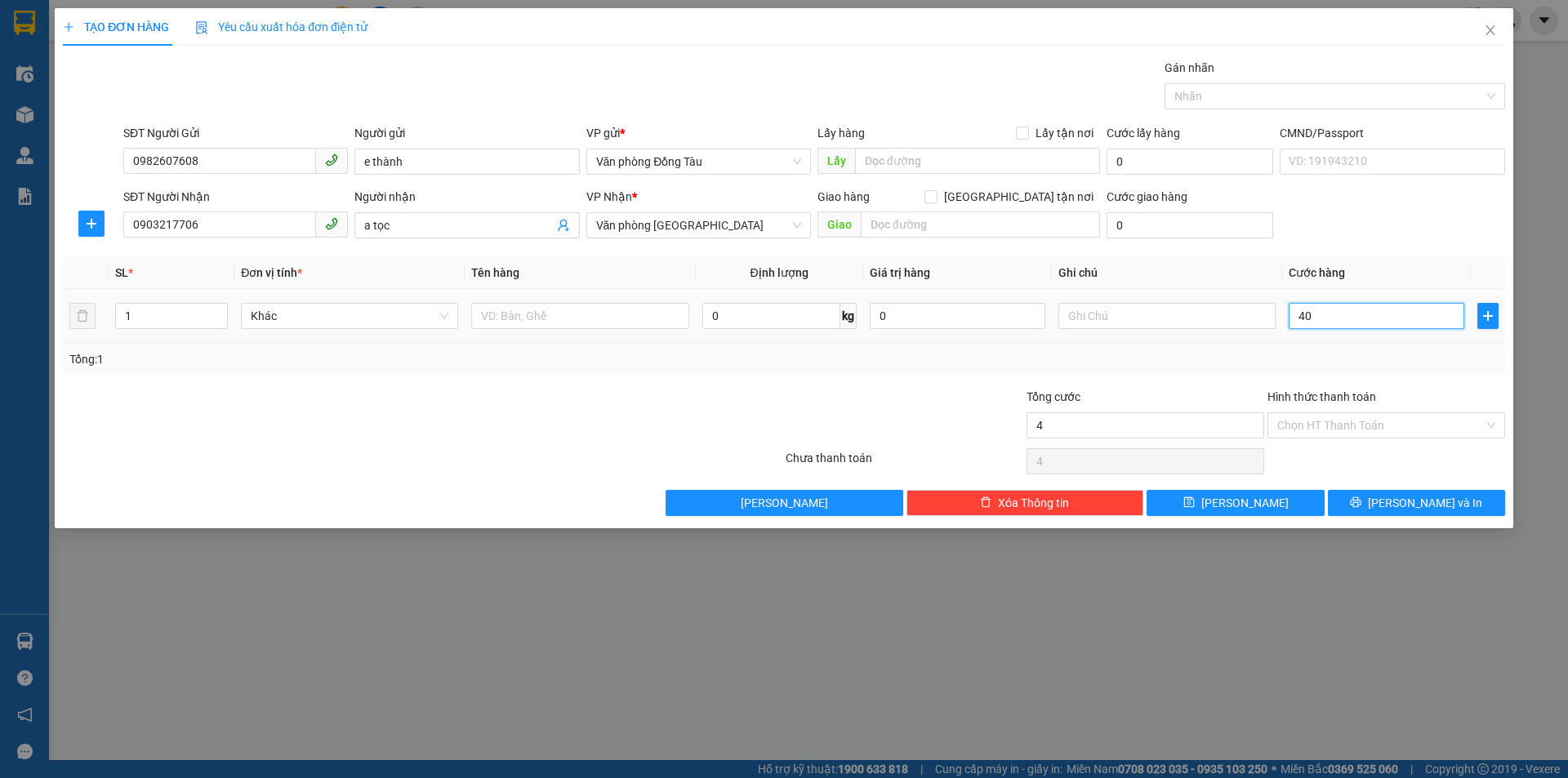
type input "40"
type input "400"
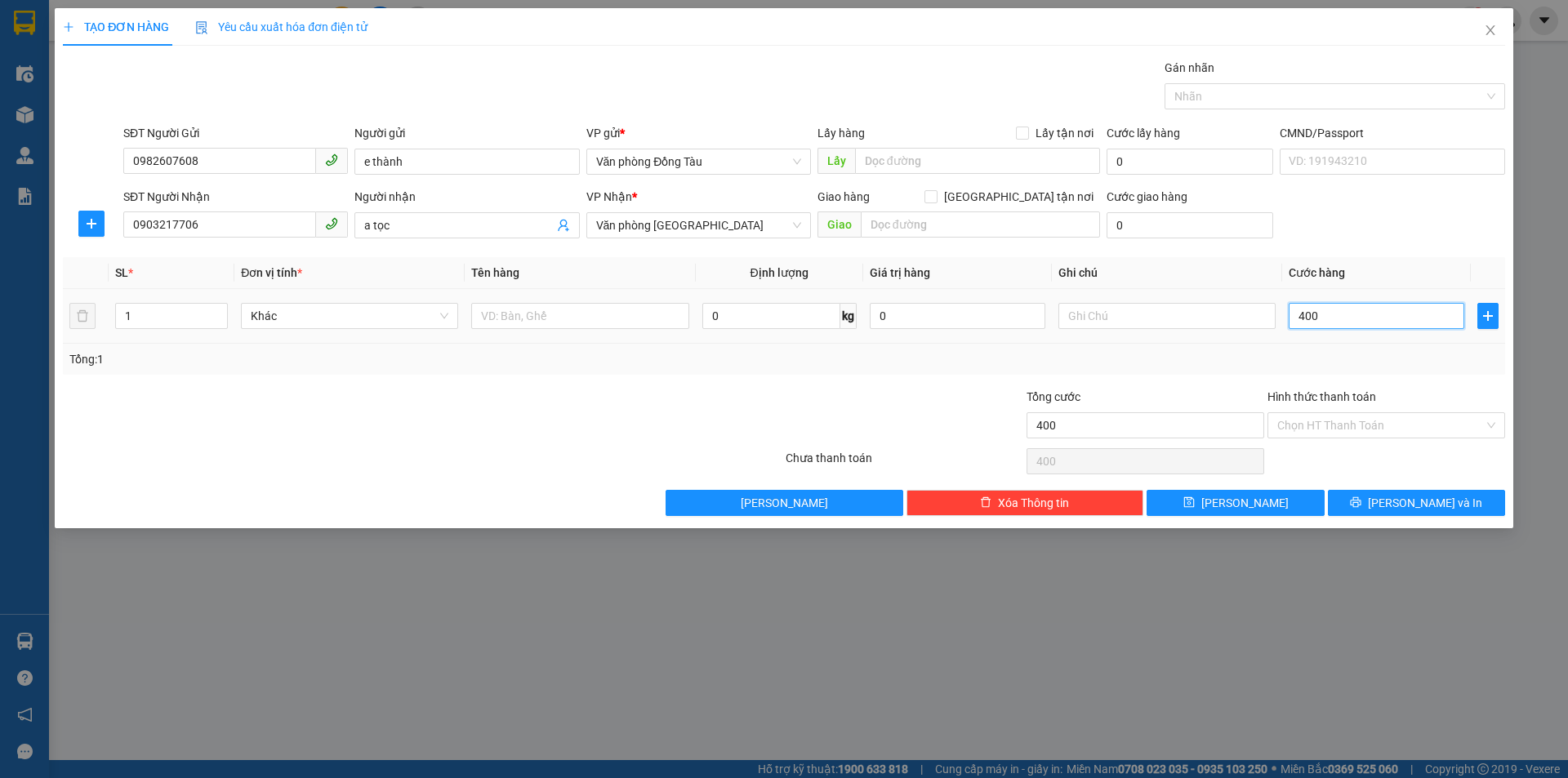
type input "4.000"
type input "40.000"
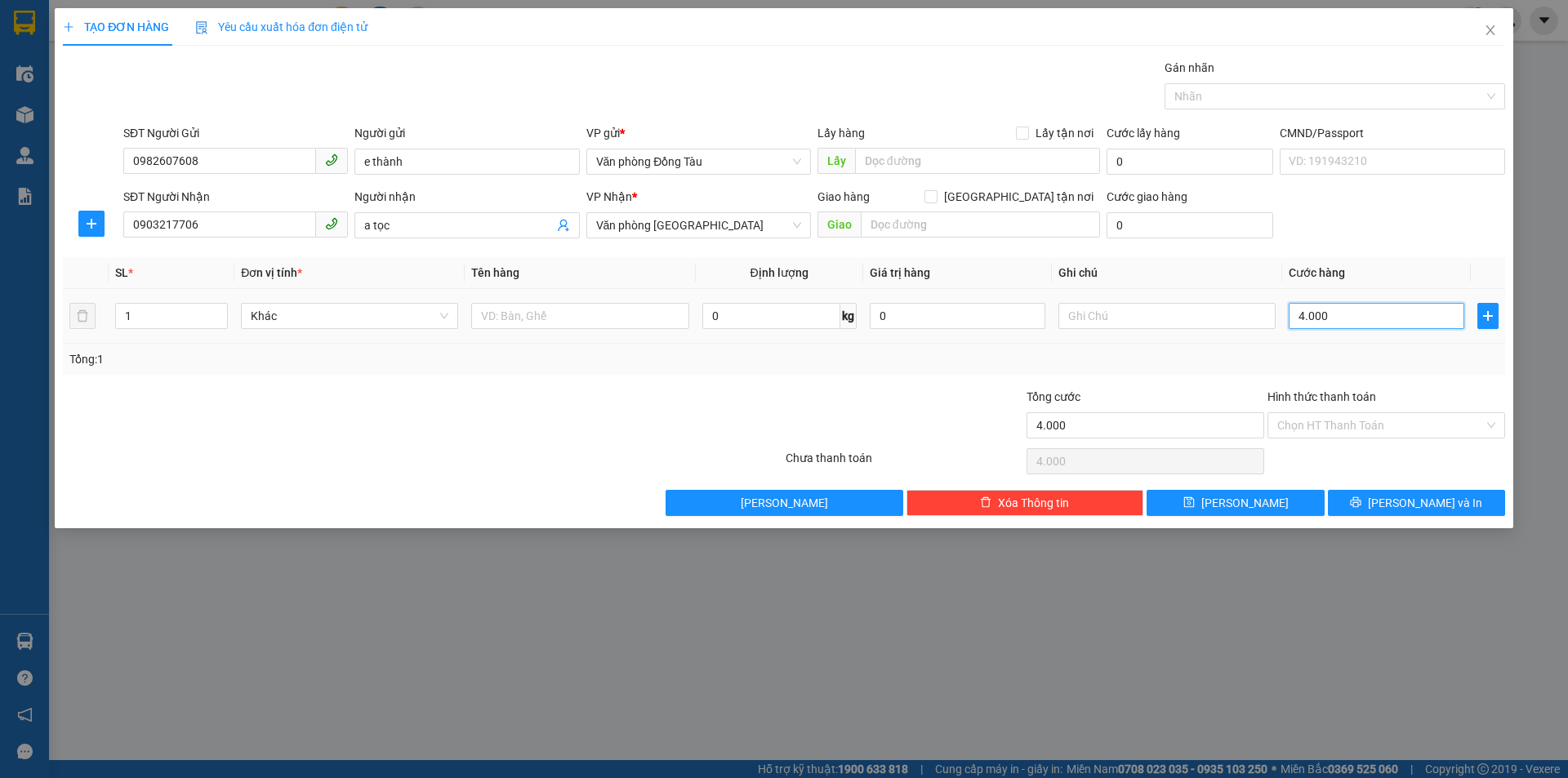
type input "40.000"
click at [1403, 501] on span "[PERSON_NAME] và In" at bounding box center [1425, 502] width 114 height 18
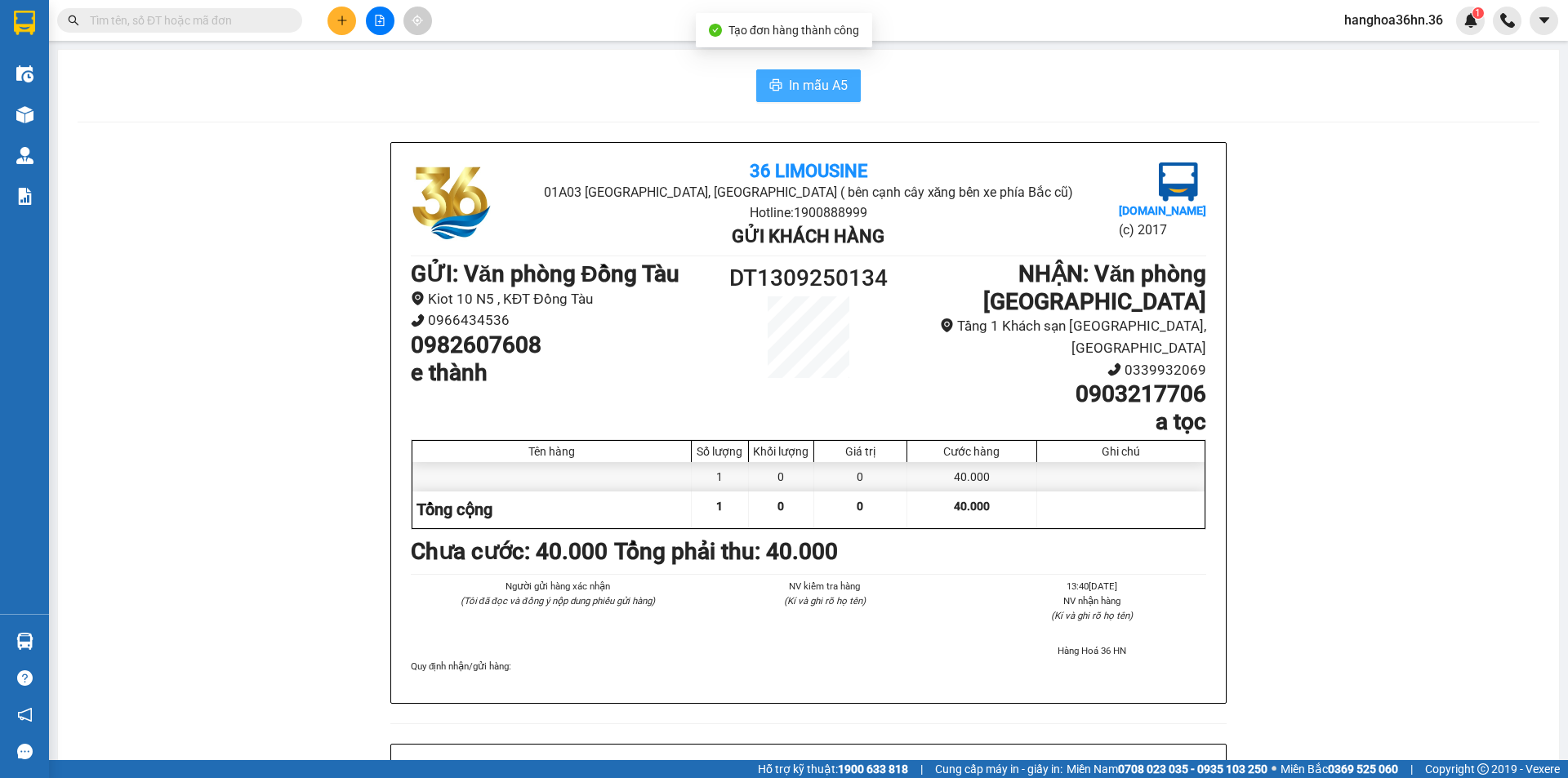
click at [815, 82] on span "In mẫu A5" at bounding box center [818, 85] width 59 height 20
click at [331, 14] on button at bounding box center [341, 21] width 29 height 29
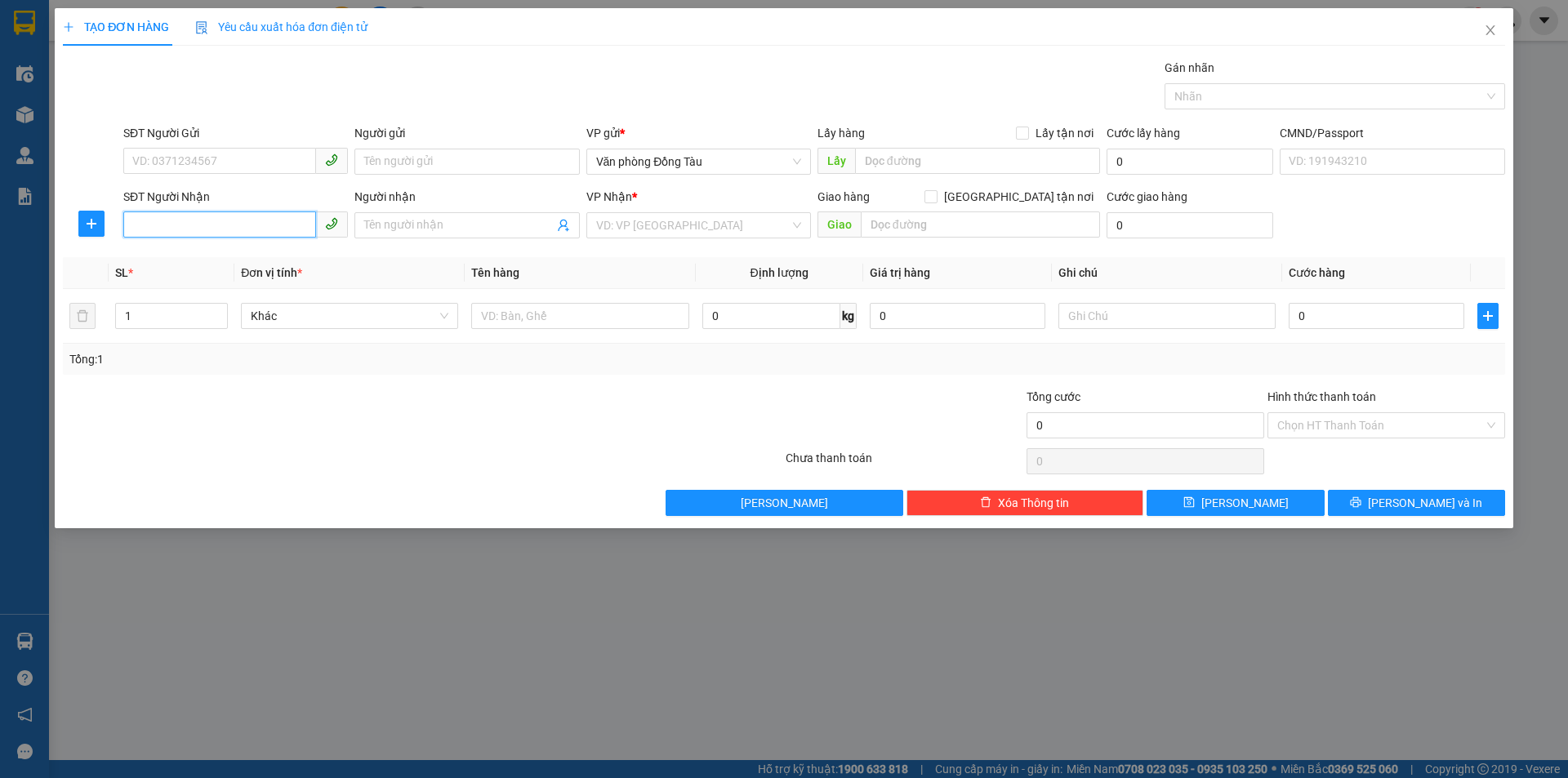
click at [216, 218] on input "SĐT Người Nhận" at bounding box center [219, 224] width 193 height 26
type input "0972932839"
click at [233, 253] on div "0972932839 - TRANG" at bounding box center [236, 257] width 205 height 18
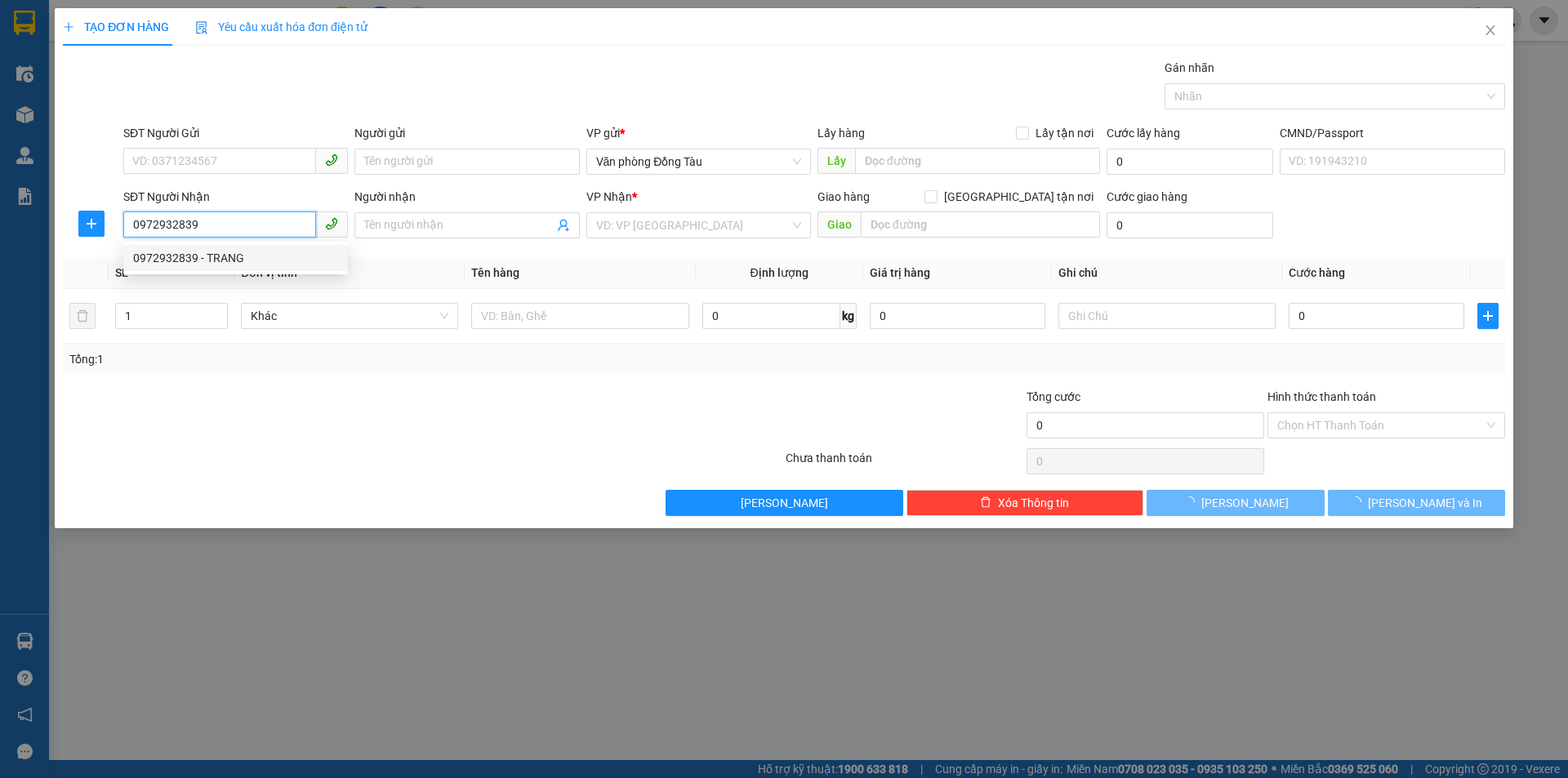
type input "TRANG"
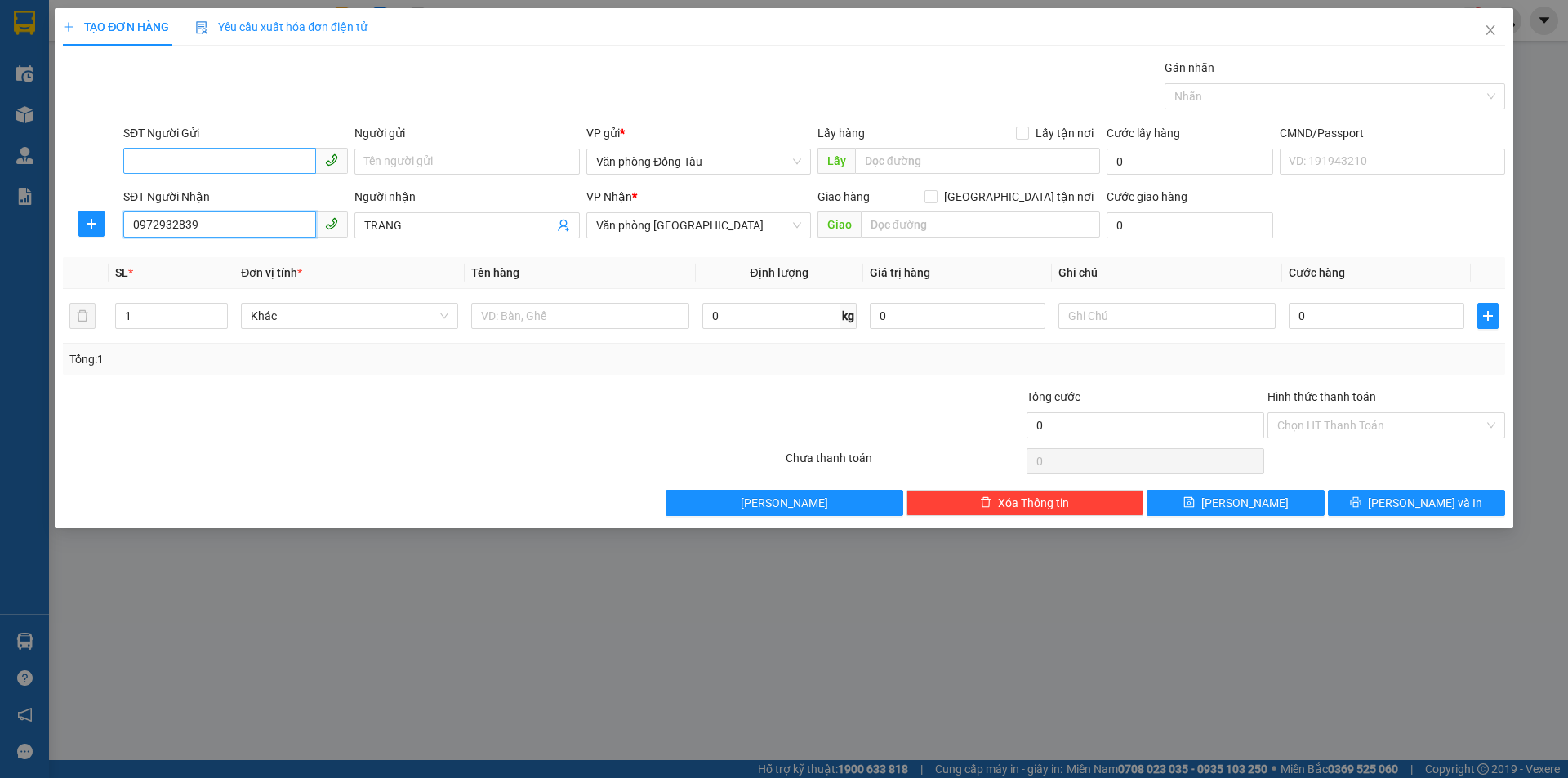
type input "0972932839"
click at [227, 171] on input "SĐT Người Gửi" at bounding box center [219, 160] width 193 height 26
type input "0973908586"
click at [239, 190] on div "0973908586 - C An" at bounding box center [236, 194] width 205 height 18
type input "C An"
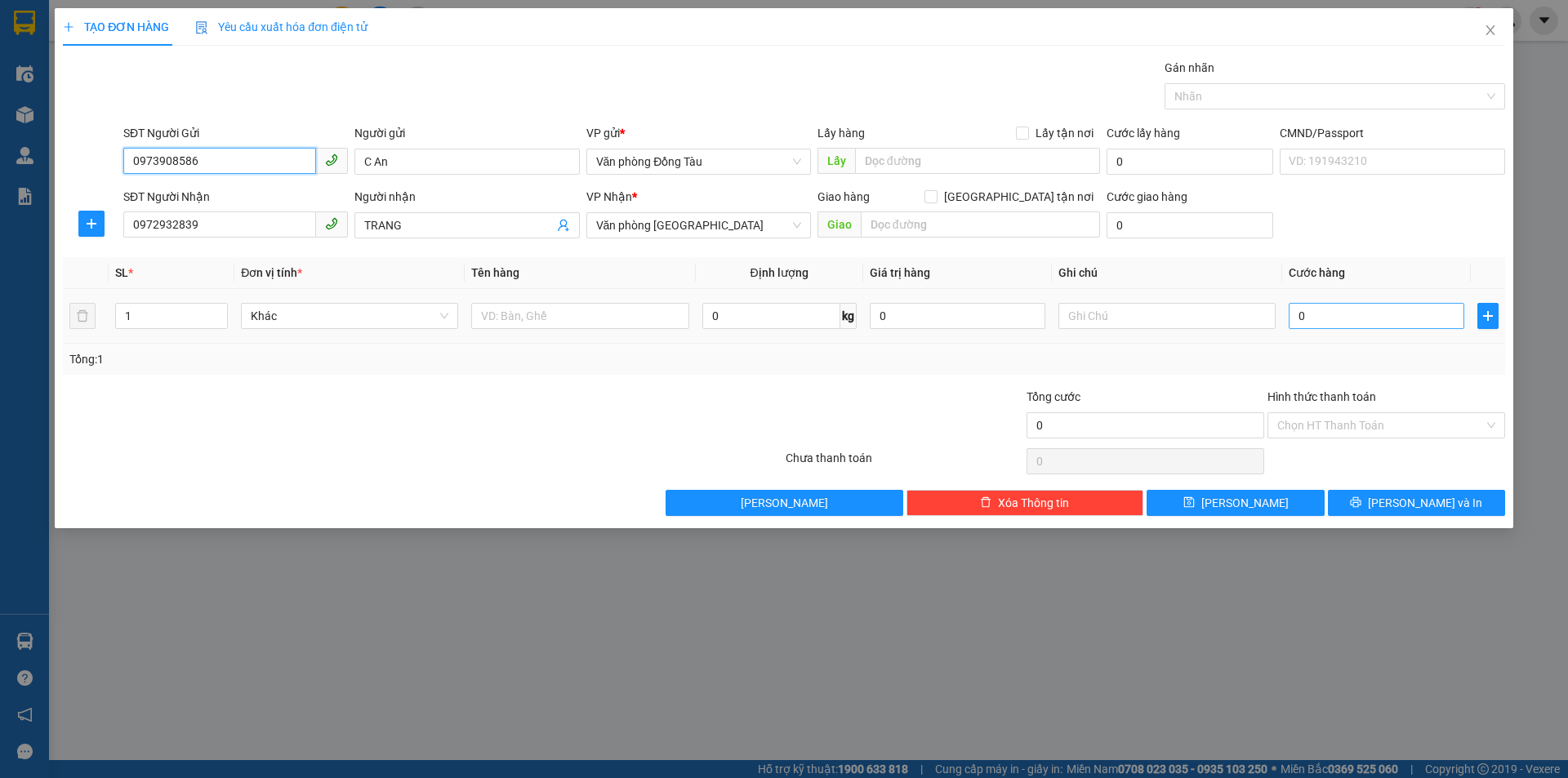
type input "0973908586"
click at [1331, 322] on input "0" at bounding box center [1376, 316] width 175 height 26
click at [960, 220] on input "text" at bounding box center [980, 224] width 239 height 26
type input "d"
type input "kcn tây bắc ga"
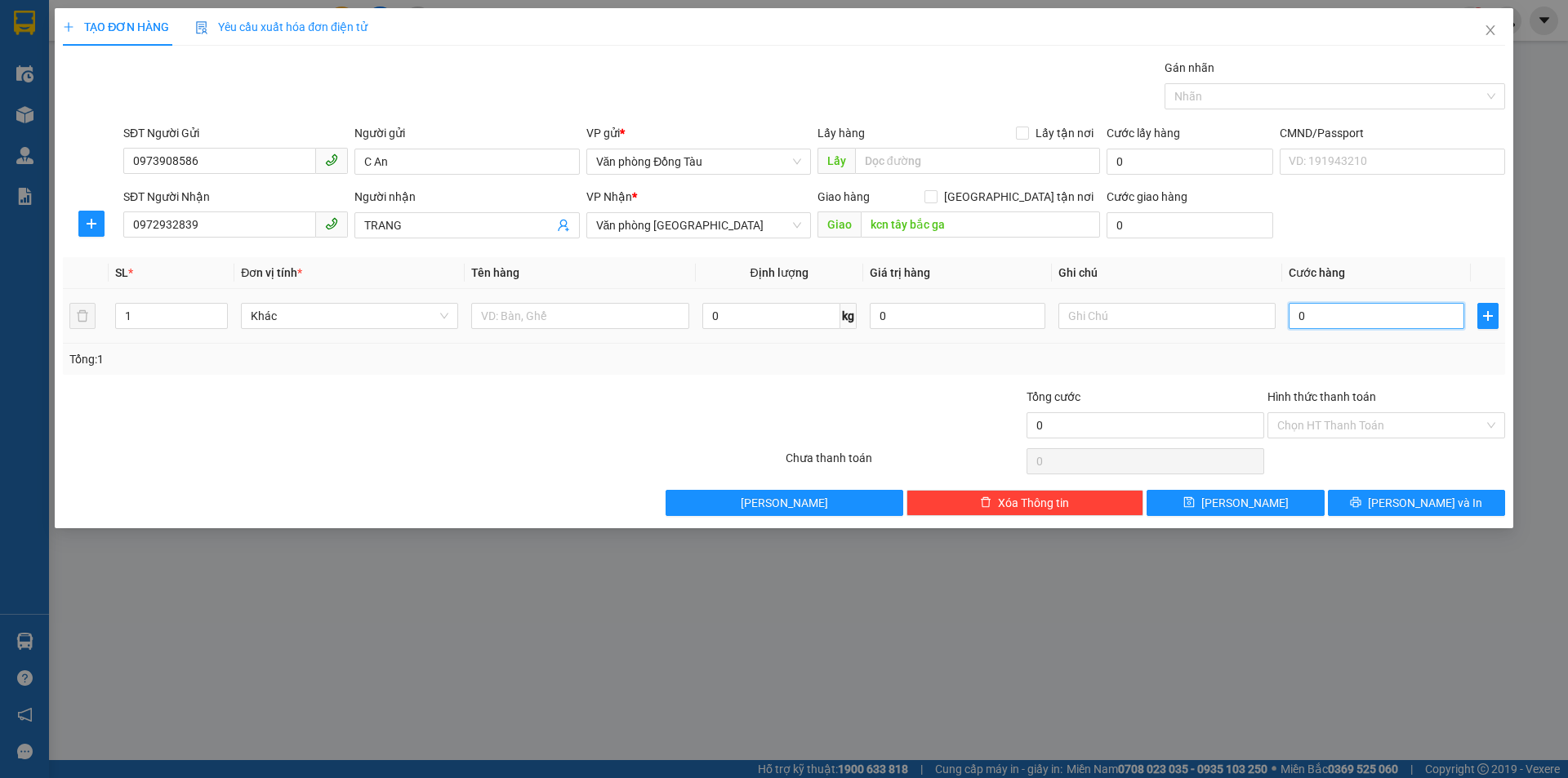
click at [1343, 324] on input "0" at bounding box center [1376, 316] width 175 height 26
type input "5"
type input "50"
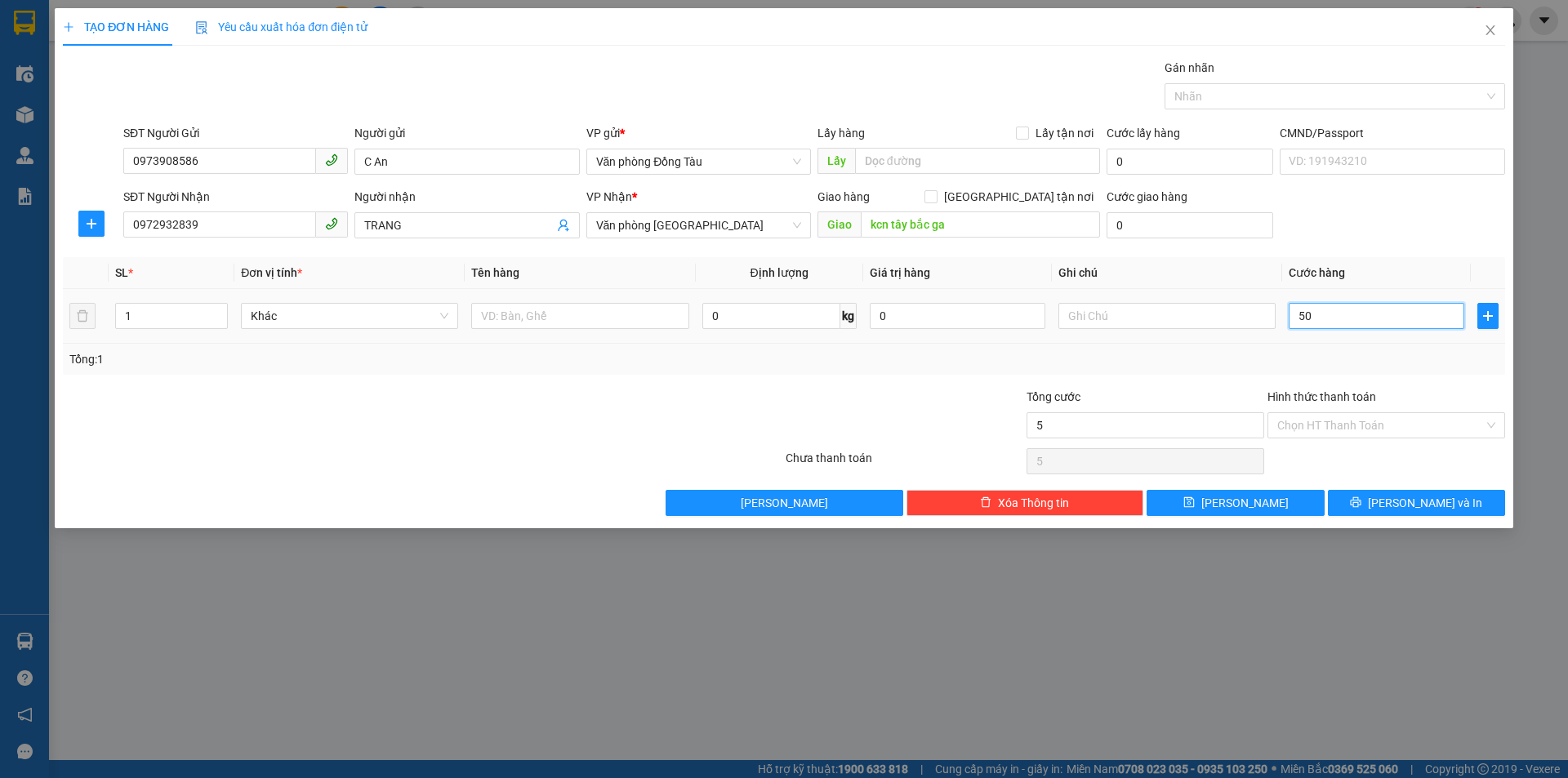
type input "50"
type input "500"
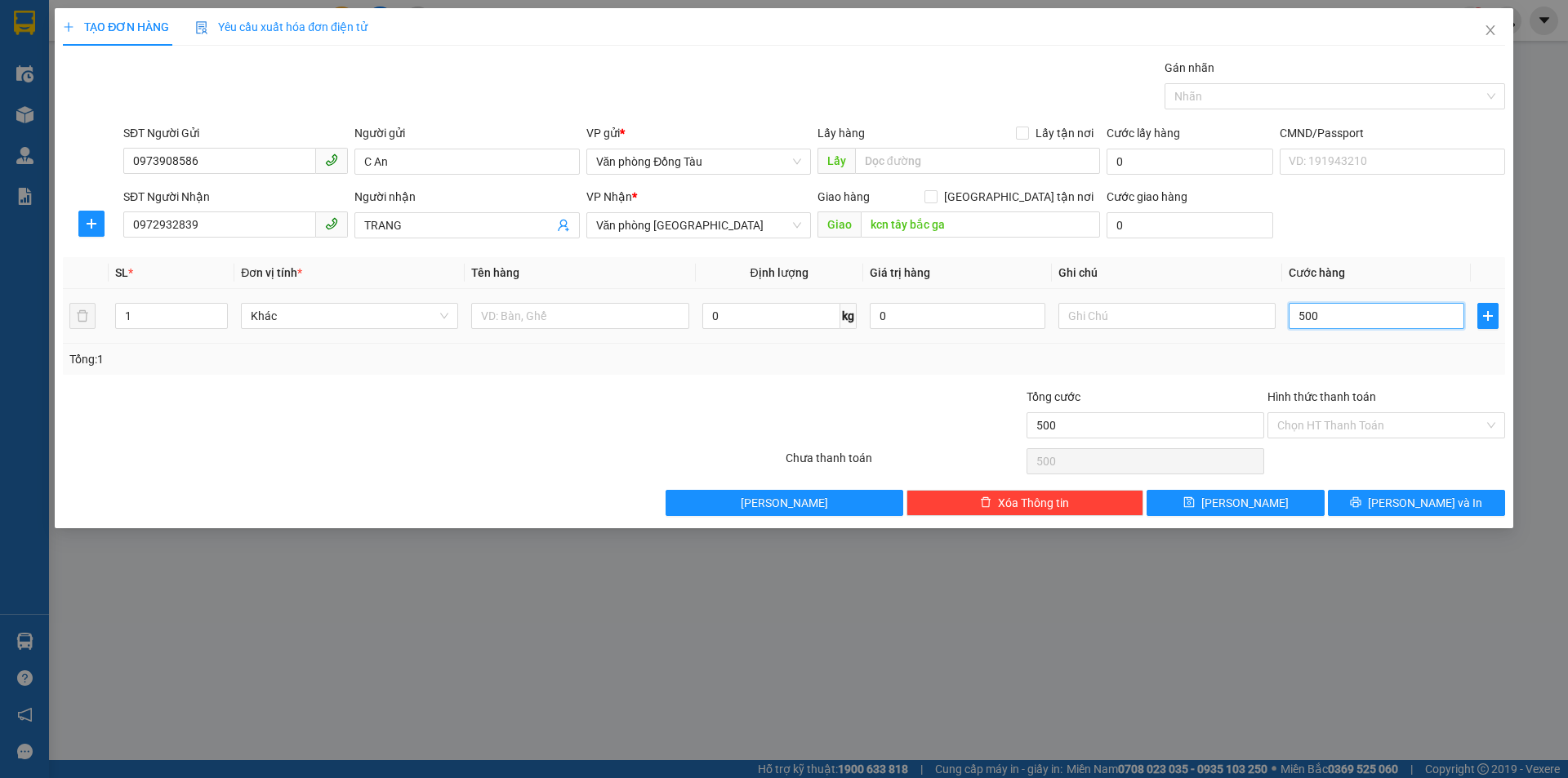
type input "5.000"
type input "50.000"
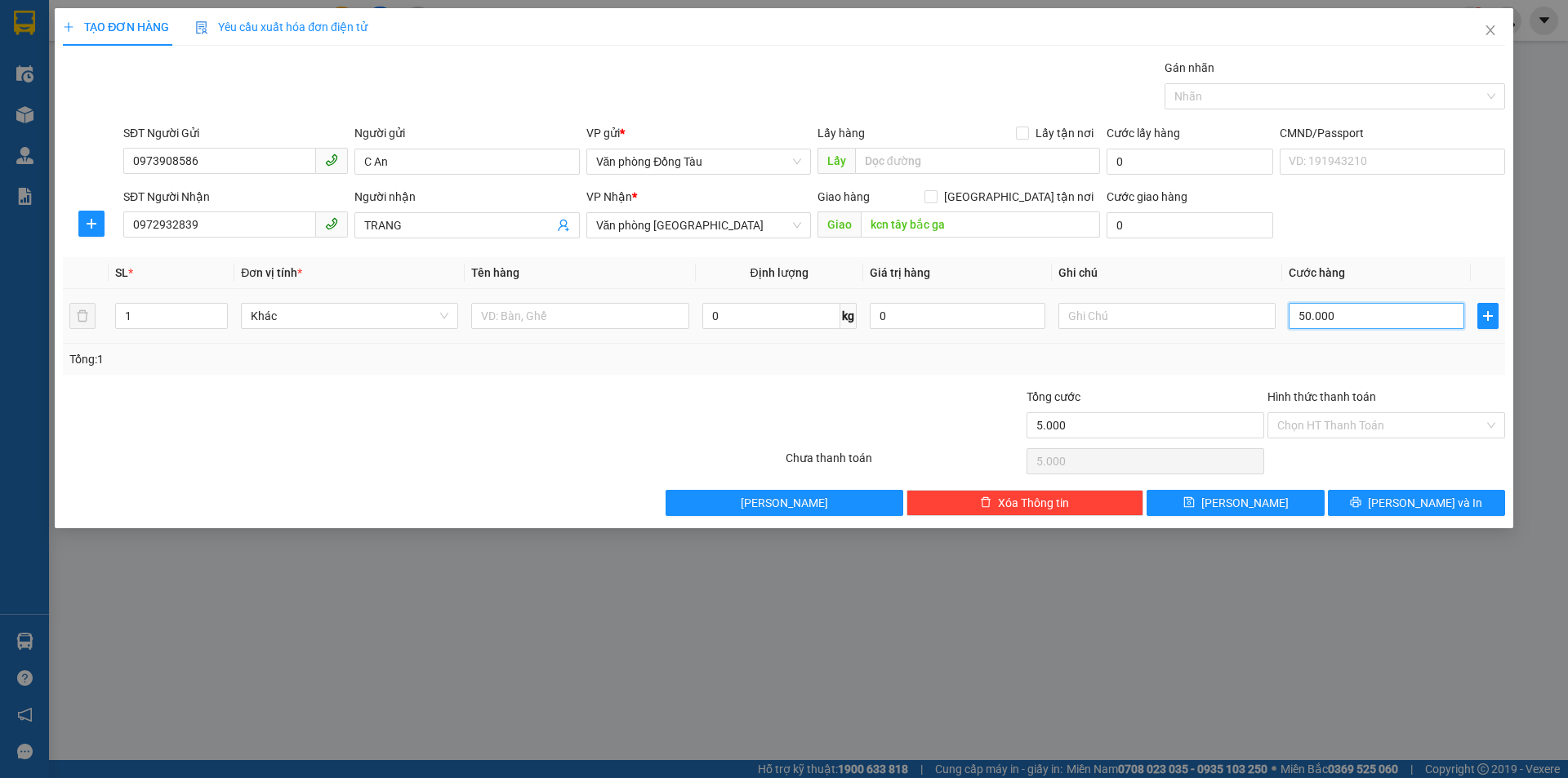
type input "50.000"
click at [1142, 227] on input "0" at bounding box center [1189, 225] width 167 height 26
type input "5"
type input "50.005"
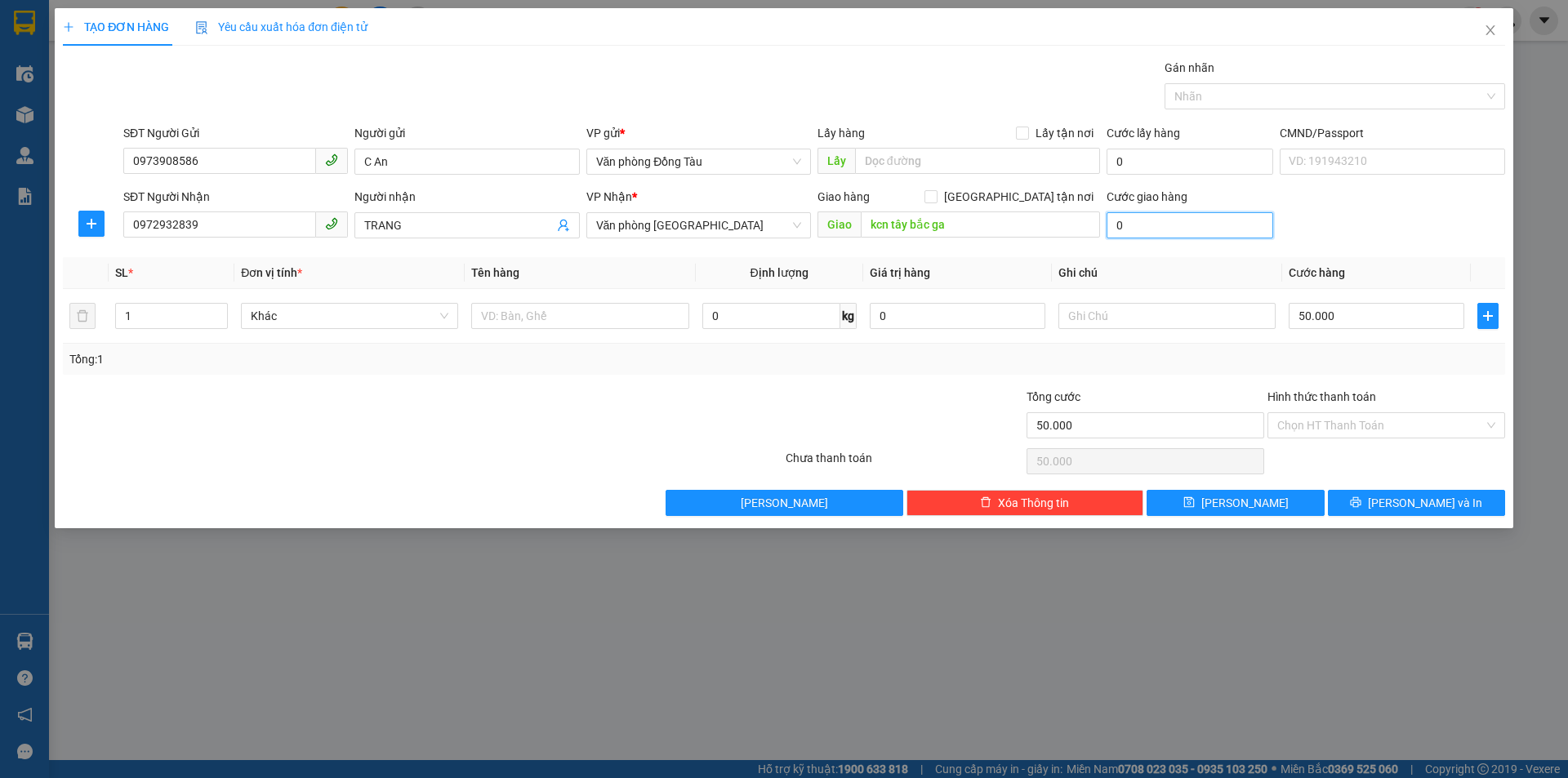
type input "50.005"
type input "50"
type input "50.050"
type input "500"
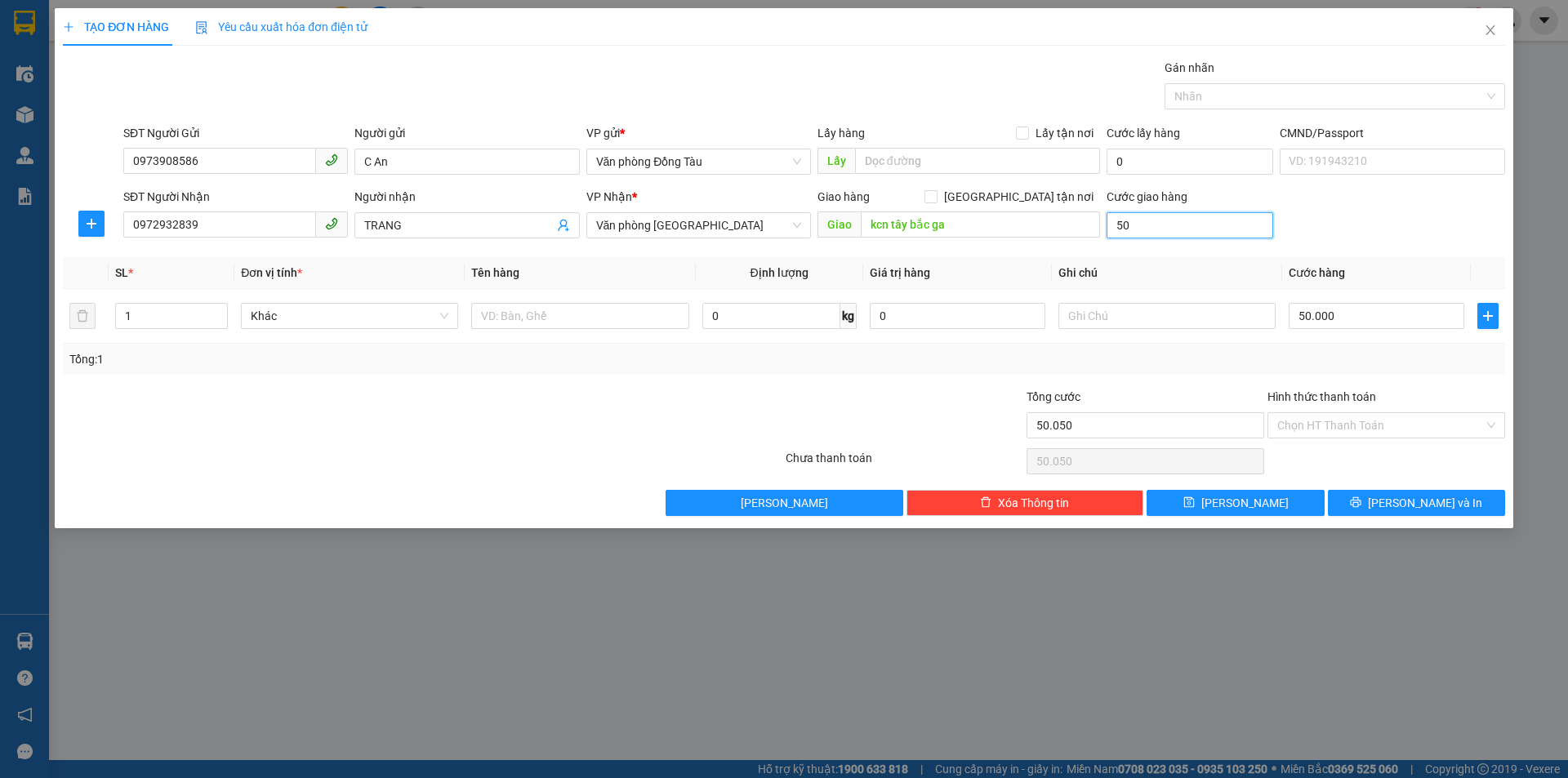
type input "50.500"
type input "5.000"
type input "55.000"
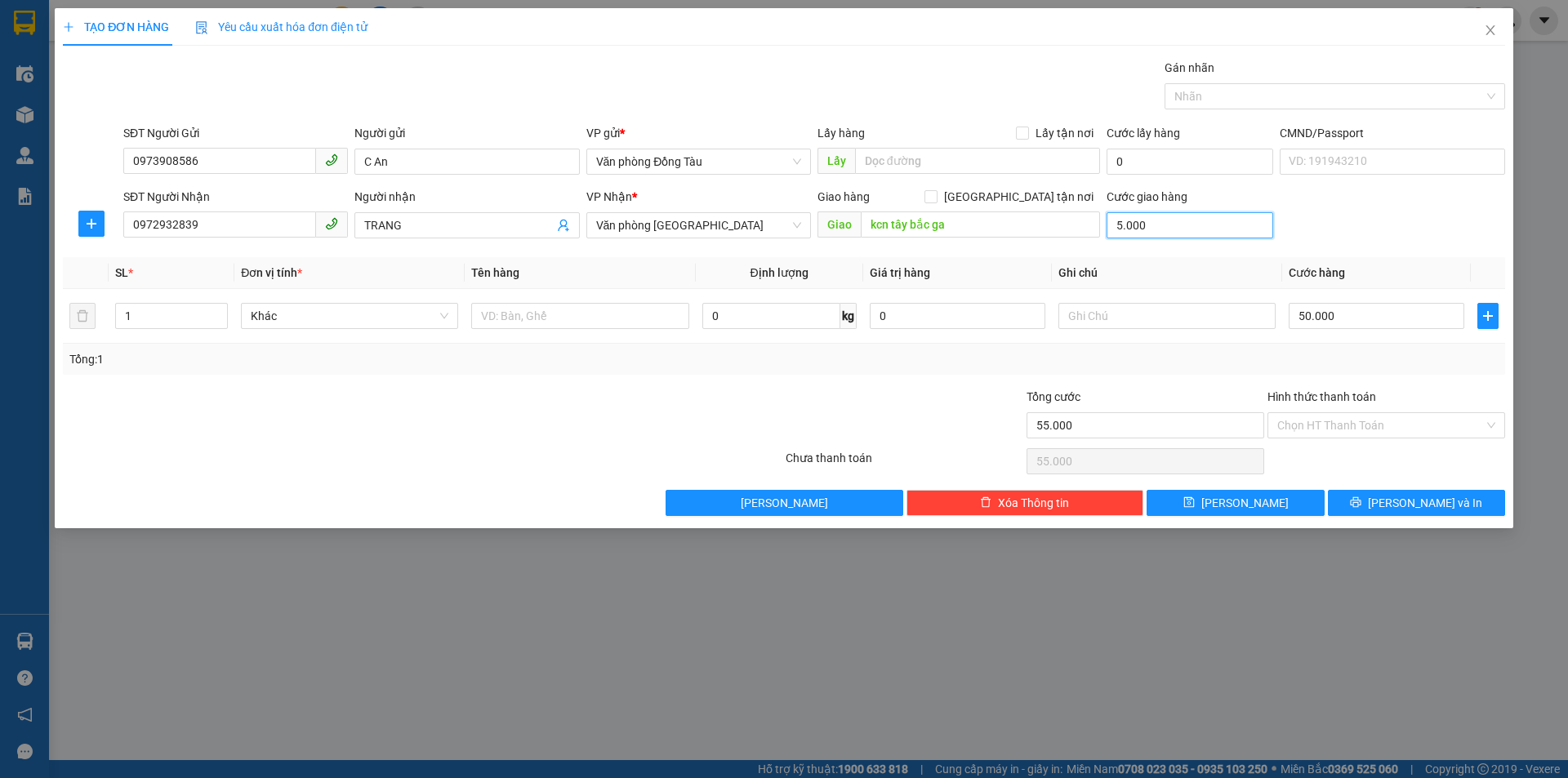
type input "50.000"
type input "100.000"
type input "50.000"
click at [1417, 500] on span "[PERSON_NAME] và In" at bounding box center [1425, 502] width 114 height 18
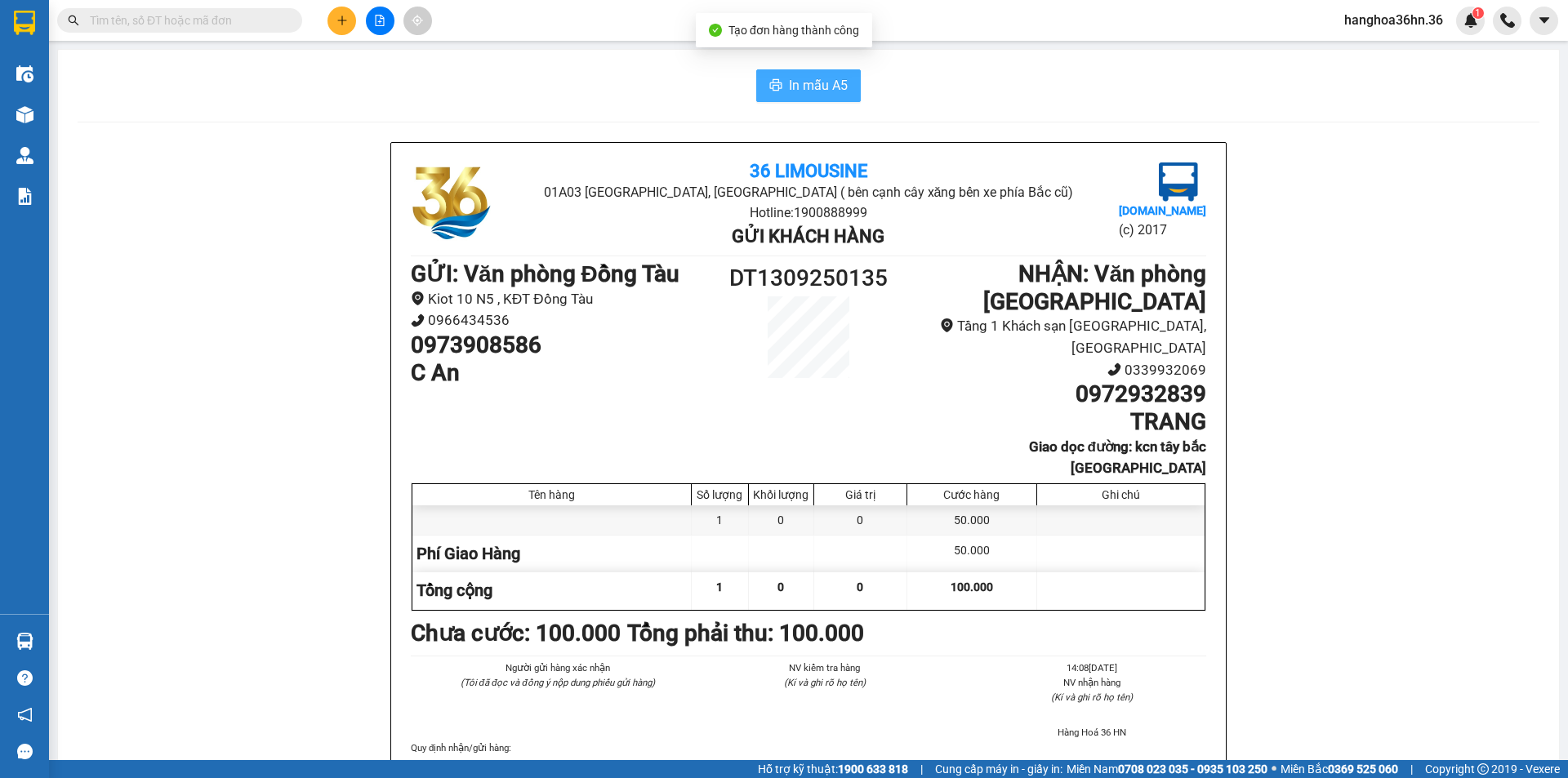
click at [814, 83] on span "In mẫu A5" at bounding box center [818, 85] width 59 height 20
